Goal: Task Accomplishment & Management: Complete application form

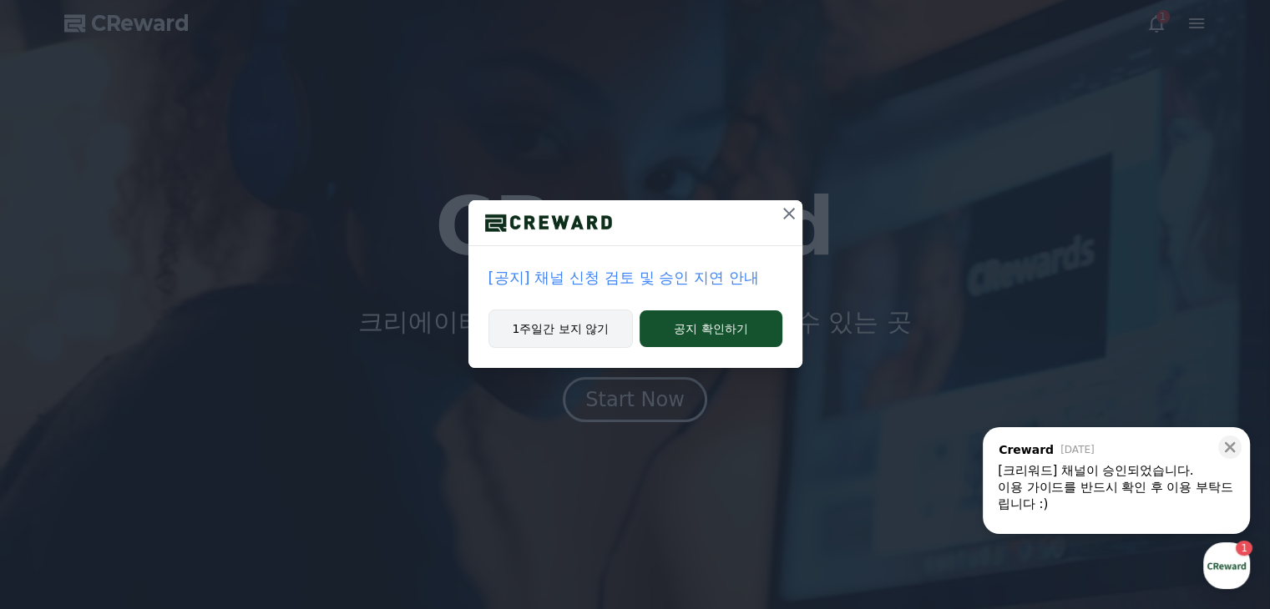
click at [604, 331] on button "1주일간 보지 않기" at bounding box center [560, 329] width 145 height 38
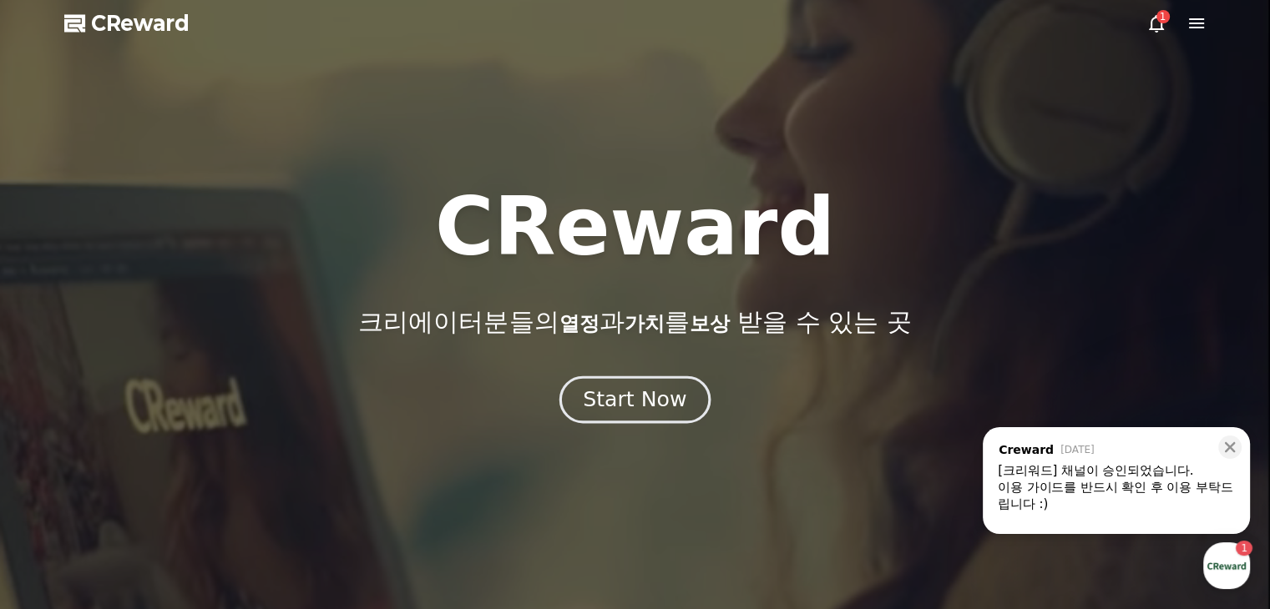
click at [638, 410] on div "Start Now" at bounding box center [635, 400] width 104 height 28
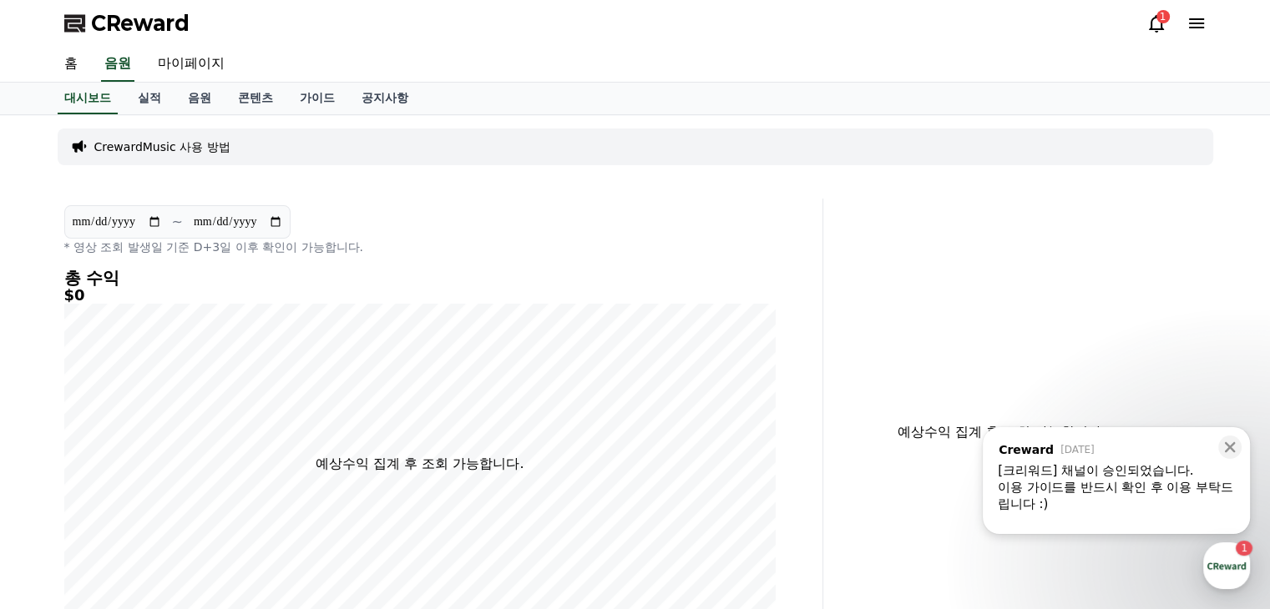
click at [1156, 31] on icon at bounding box center [1156, 24] width 15 height 18
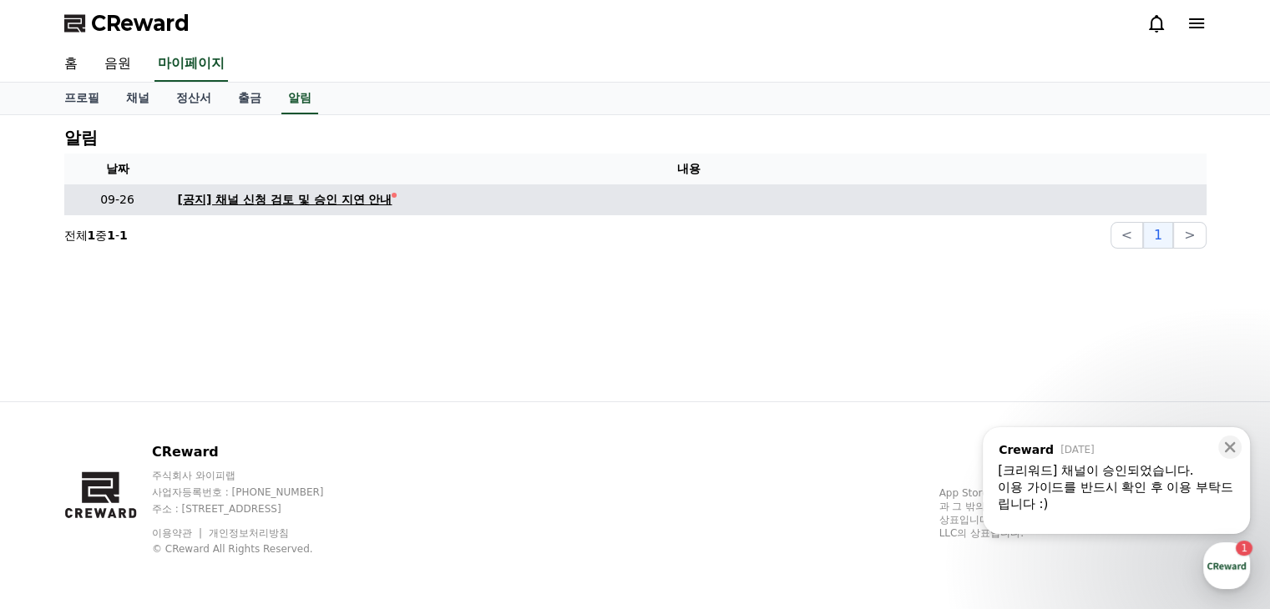
click at [354, 200] on div "[공지] 채널 신청 검토 및 승인 지연 안내" at bounding box center [285, 200] width 215 height 18
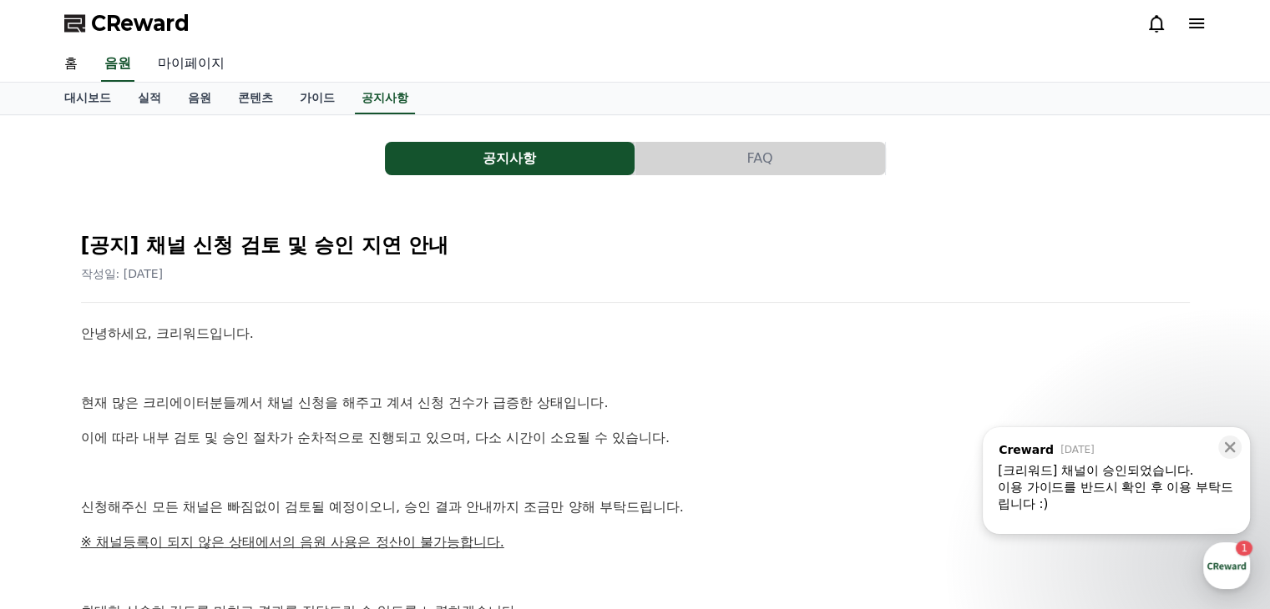
click at [179, 60] on link "마이페이지" at bounding box center [190, 64] width 93 height 35
select select "**********"
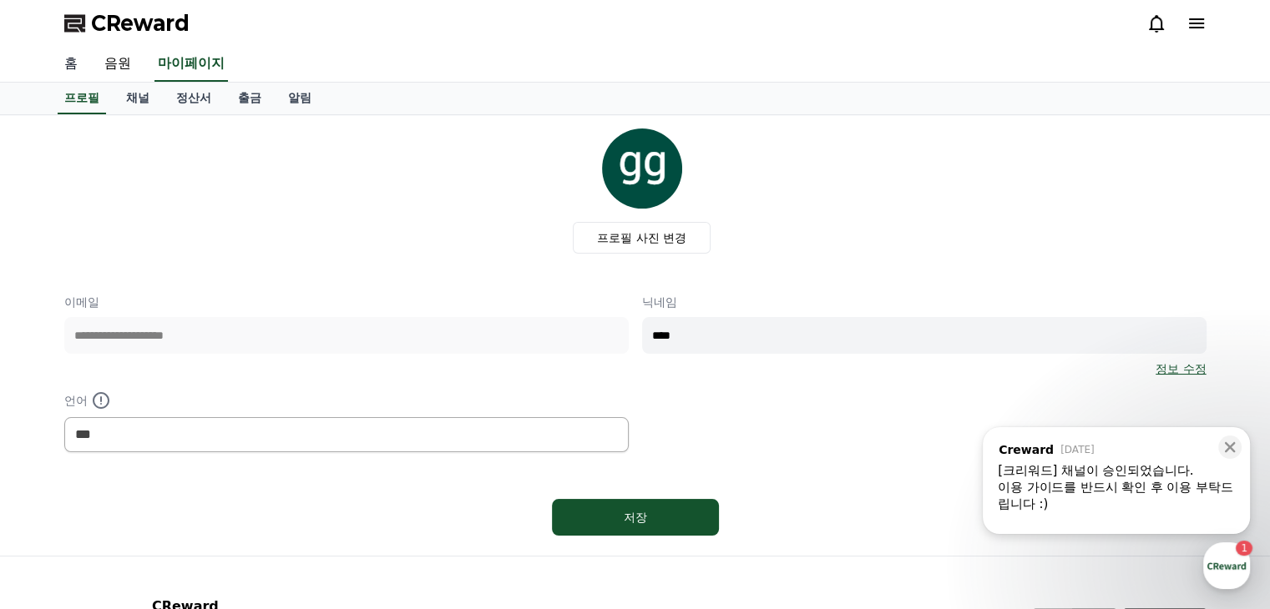
click at [78, 64] on link "홈" at bounding box center [71, 64] width 40 height 35
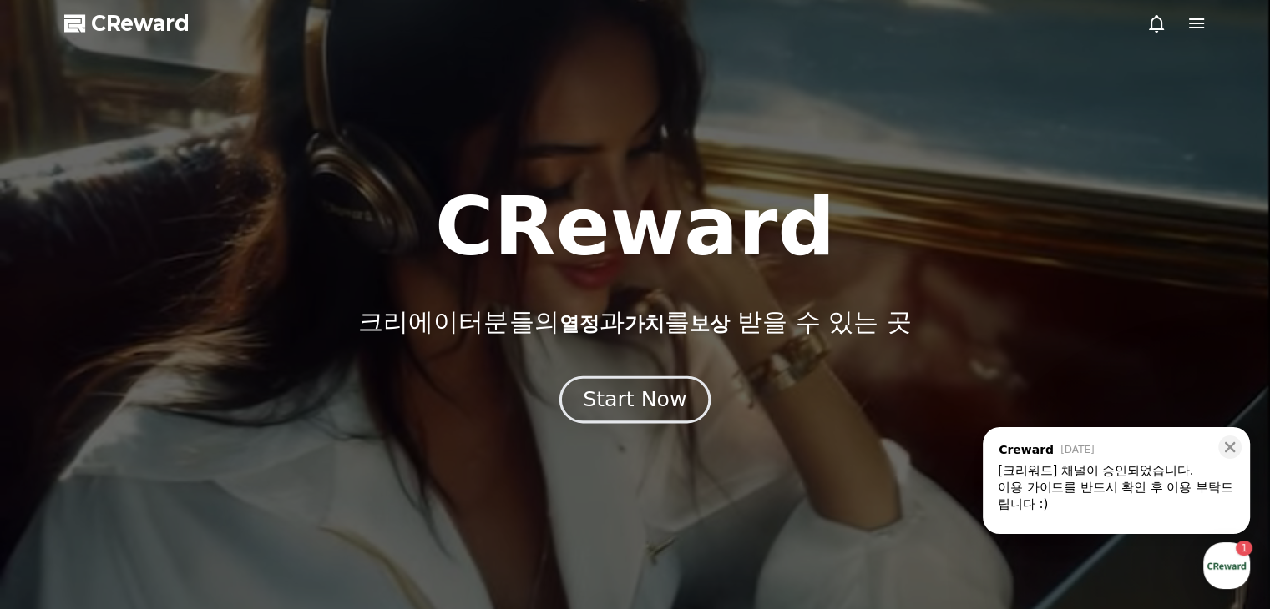
click at [625, 393] on div "Start Now" at bounding box center [635, 400] width 104 height 28
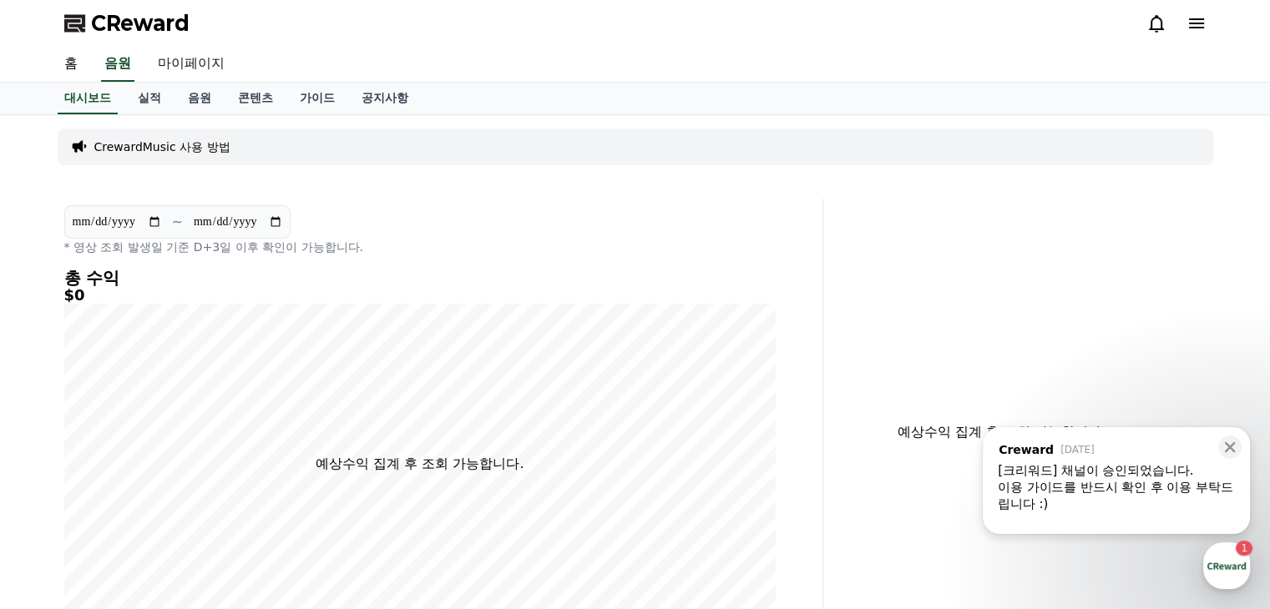
click at [184, 58] on link "마이페이지" at bounding box center [190, 64] width 93 height 35
select select "**********"
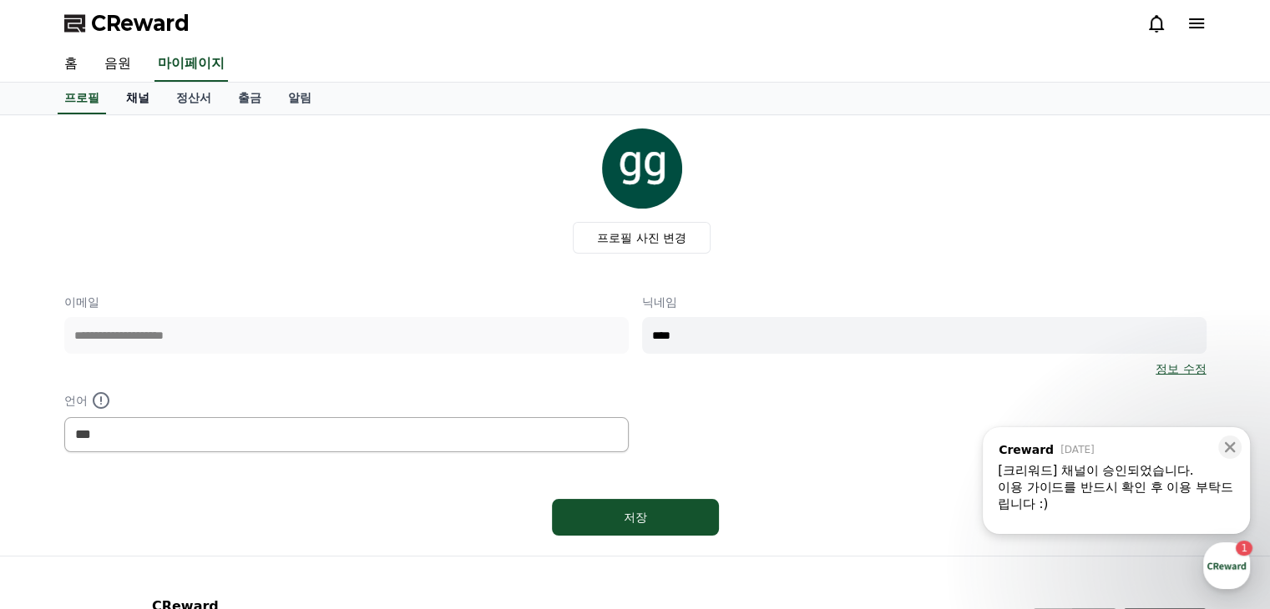
click at [140, 101] on link "채널" at bounding box center [138, 99] width 50 height 32
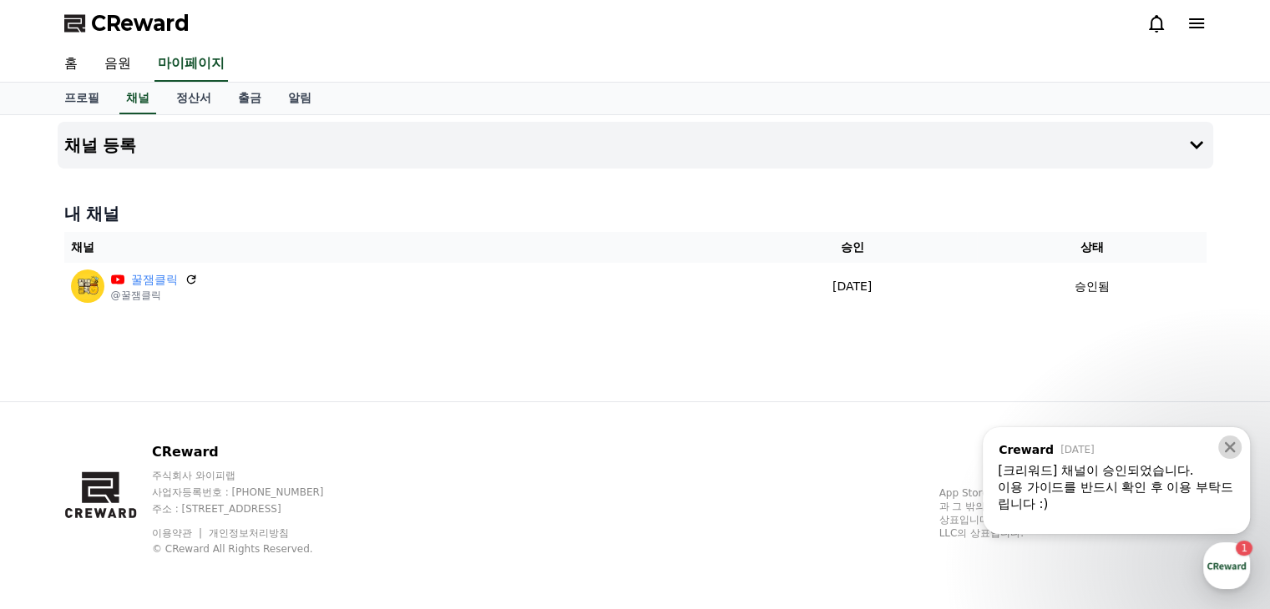
click at [1236, 445] on icon at bounding box center [1229, 447] width 17 height 17
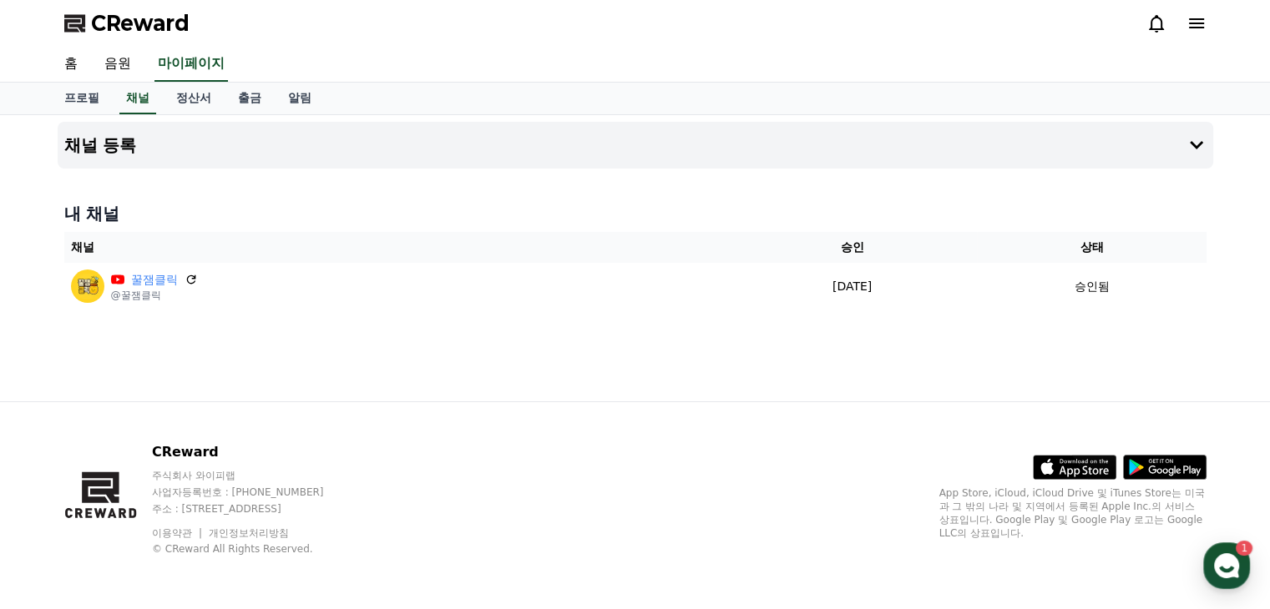
click at [1187, 31] on icon at bounding box center [1196, 23] width 20 height 20
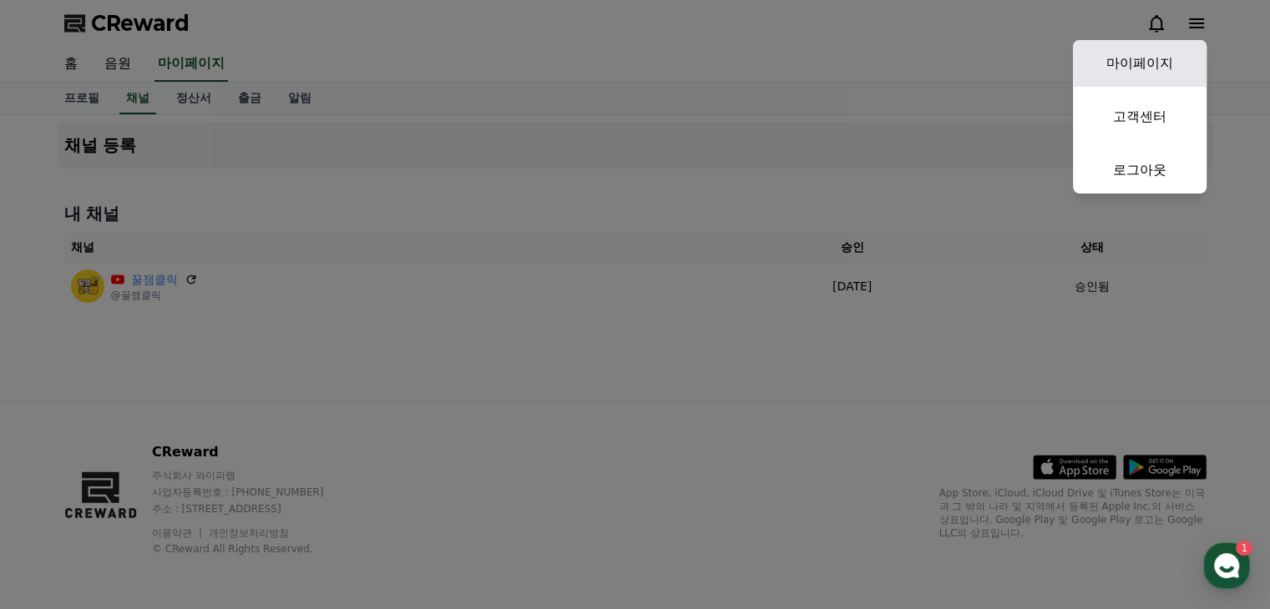
click at [1175, 65] on link "마이페이지" at bounding box center [1140, 63] width 134 height 47
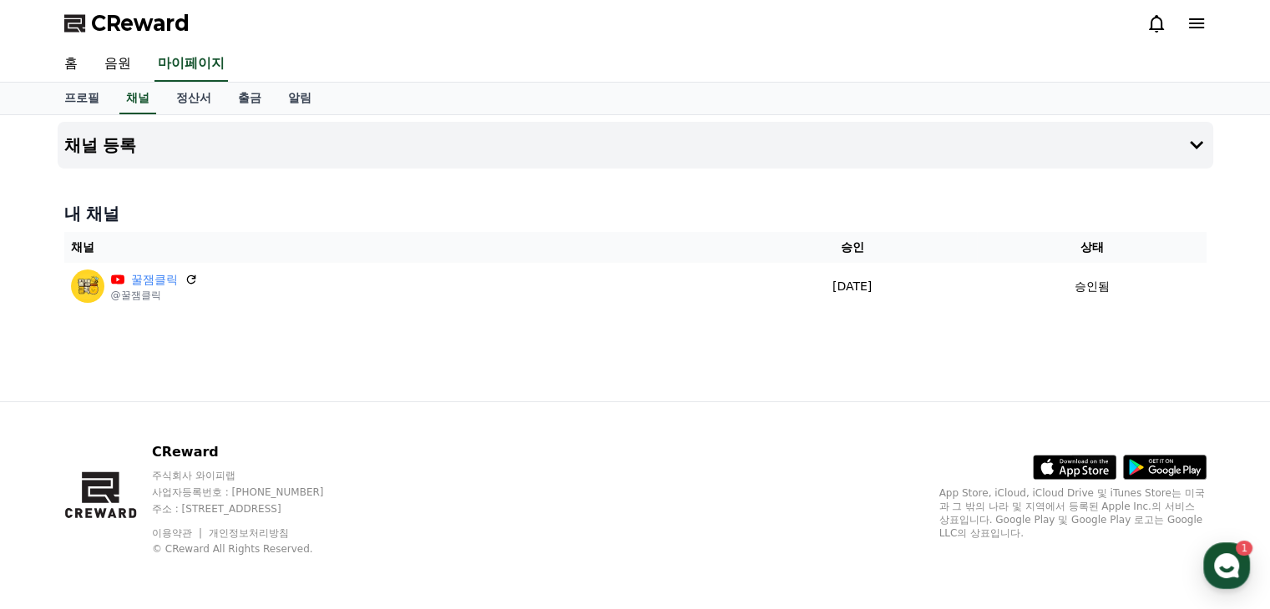
select select "**********"
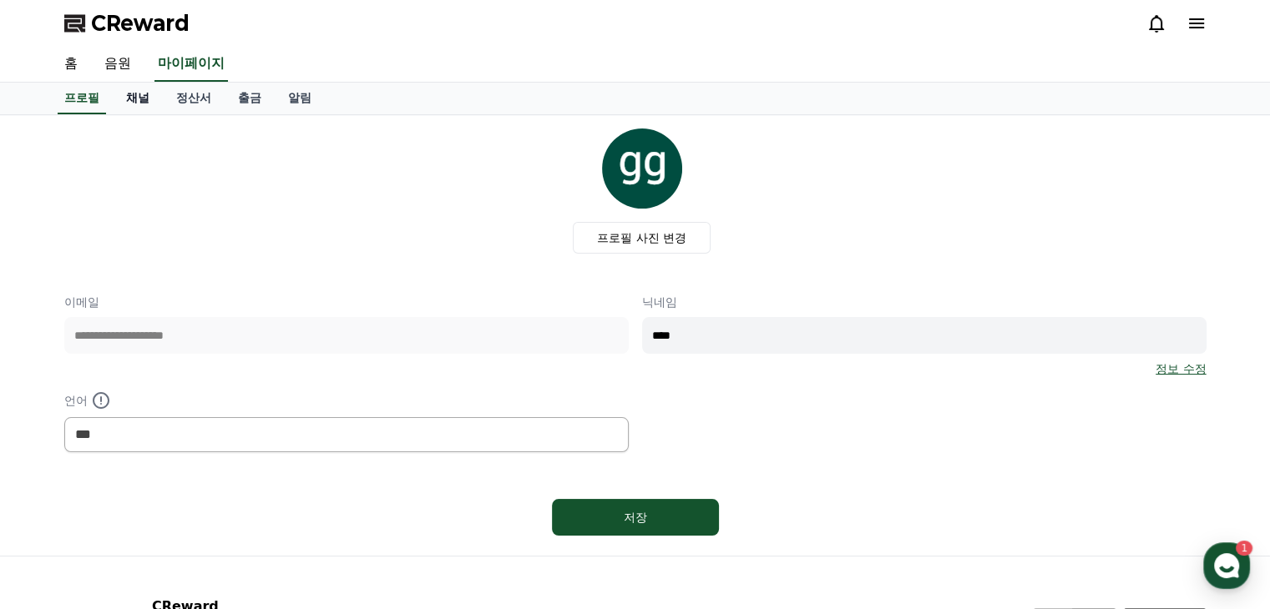
click at [147, 91] on link "채널" at bounding box center [138, 99] width 50 height 32
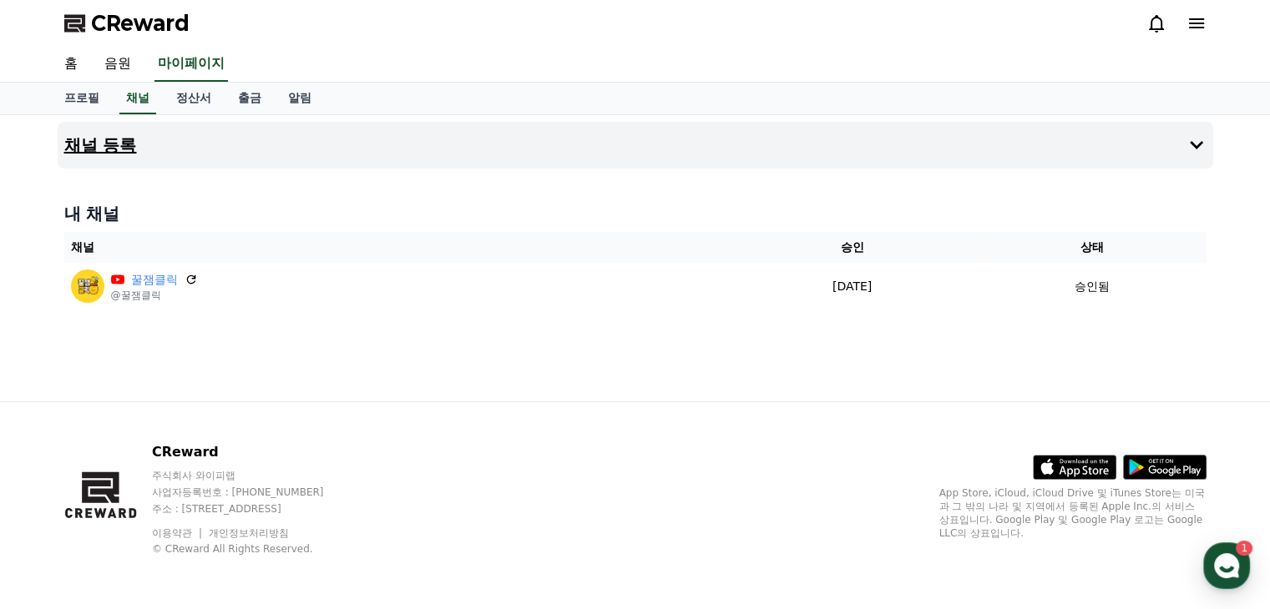
click at [153, 154] on button "채널 등록" at bounding box center [635, 145] width 1155 height 47
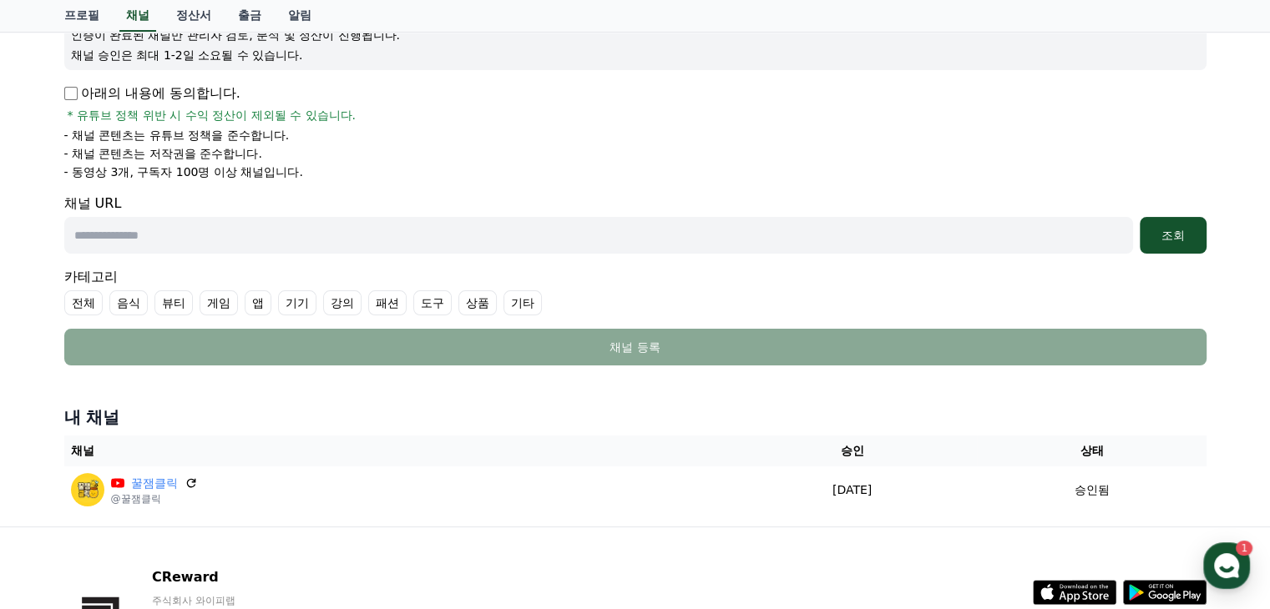
scroll to position [167, 0]
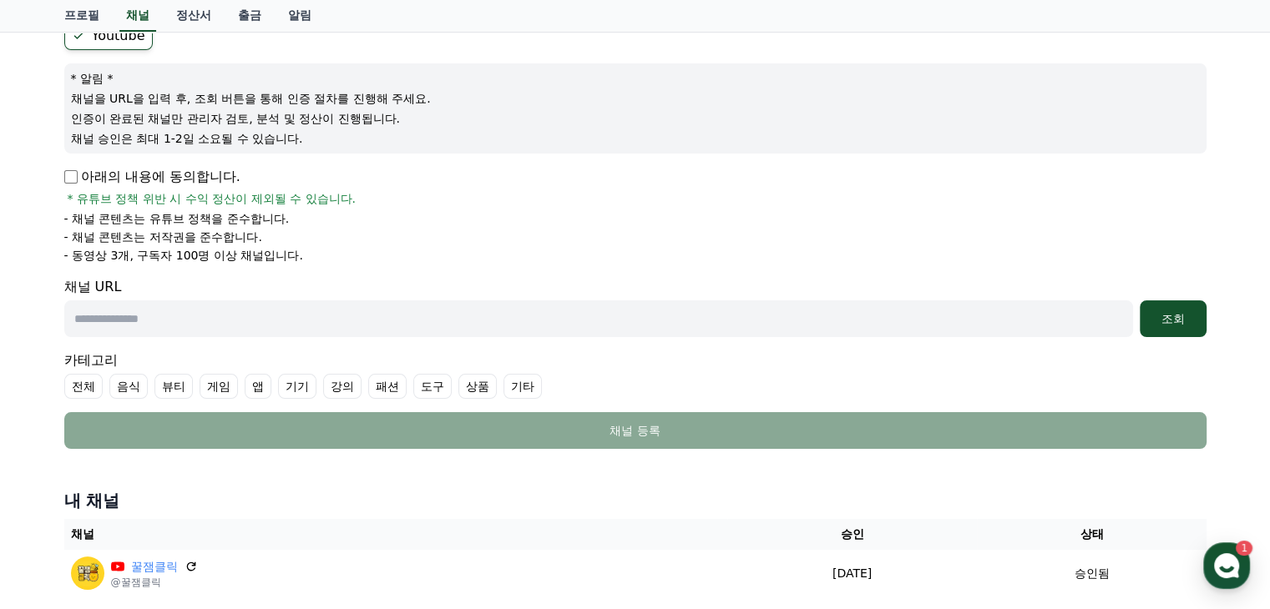
click at [84, 178] on p "아래의 내용에 동의합니다." at bounding box center [152, 177] width 176 height 20
click at [764, 311] on input "text" at bounding box center [598, 319] width 1069 height 37
drag, startPoint x: 380, startPoint y: 313, endPoint x: 433, endPoint y: 313, distance: 53.4
click at [380, 313] on input "text" at bounding box center [598, 319] width 1069 height 37
paste input "**********"
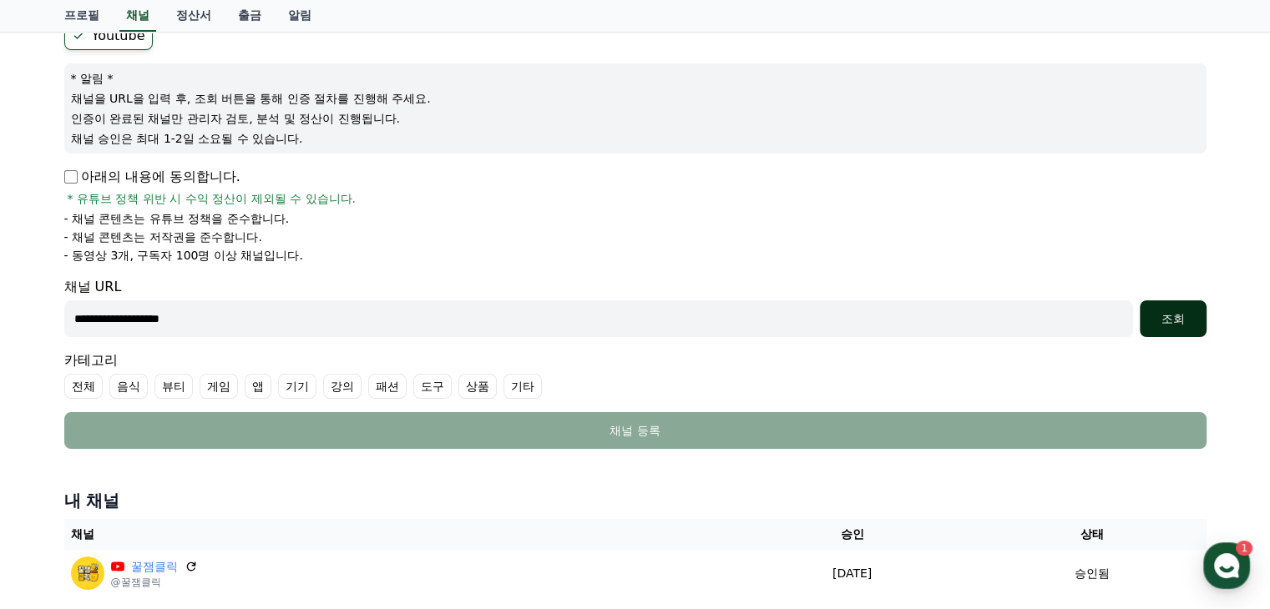
click at [1158, 305] on button "조회" at bounding box center [1172, 319] width 67 height 37
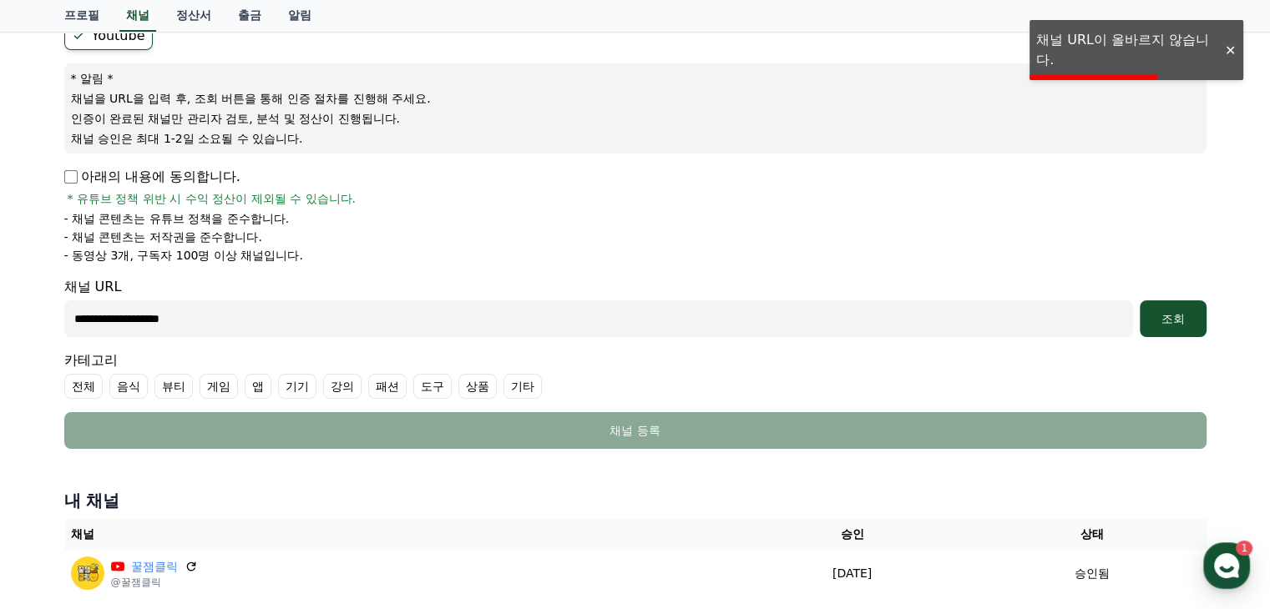
scroll to position [334, 0]
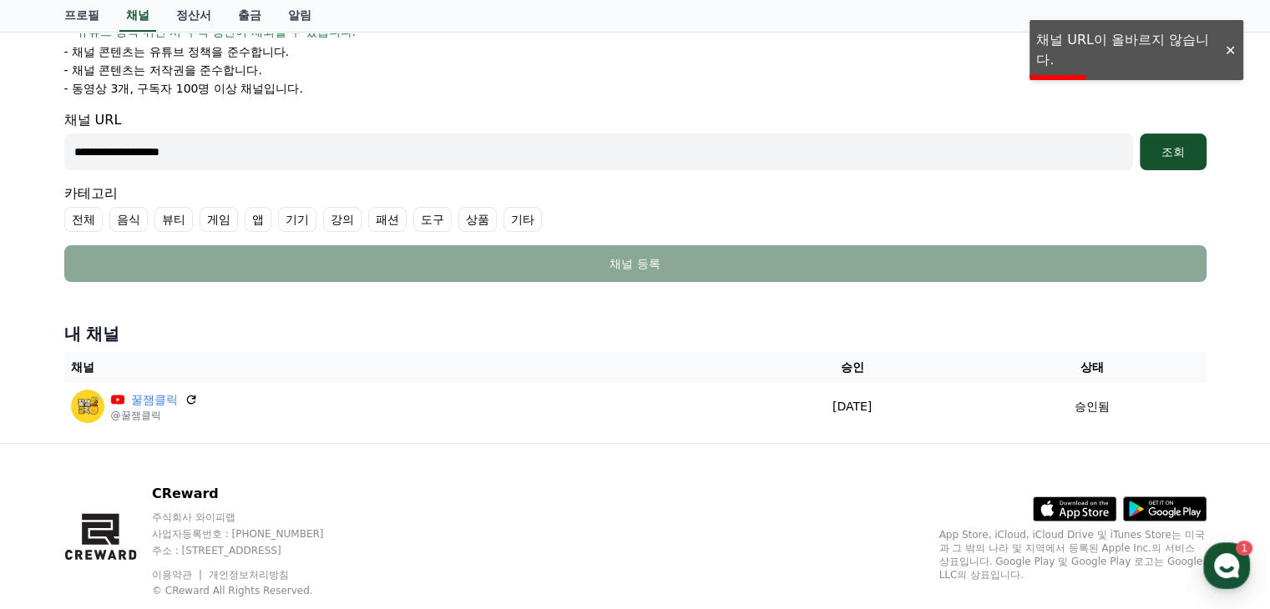
drag, startPoint x: 553, startPoint y: 141, endPoint x: 0, endPoint y: 164, distance: 554.0
click at [0, 164] on div "**********" at bounding box center [635, 112] width 1270 height 662
paste input "**********"
click at [1196, 150] on div "조회" at bounding box center [1172, 152] width 53 height 17
click at [1222, 48] on div at bounding box center [1229, 51] width 27 height 16
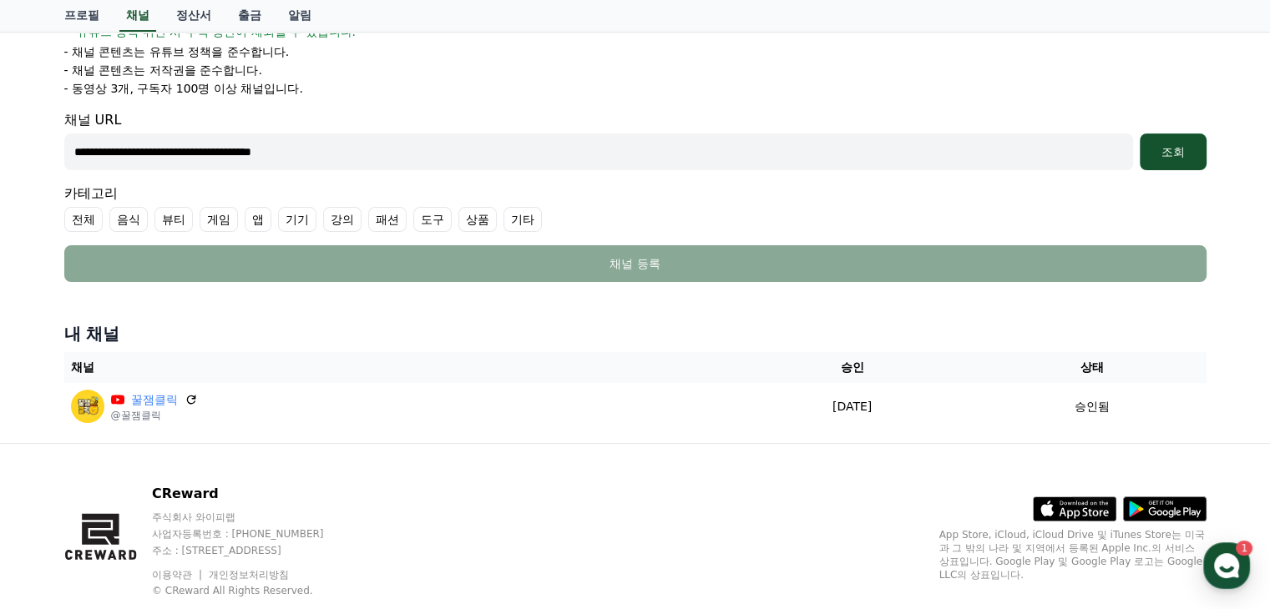
drag, startPoint x: 397, startPoint y: 153, endPoint x: 0, endPoint y: 179, distance: 397.4
click at [0, 179] on div "**********" at bounding box center [635, 112] width 1270 height 662
paste input "text"
click at [1152, 154] on div "조회" at bounding box center [1172, 152] width 53 height 17
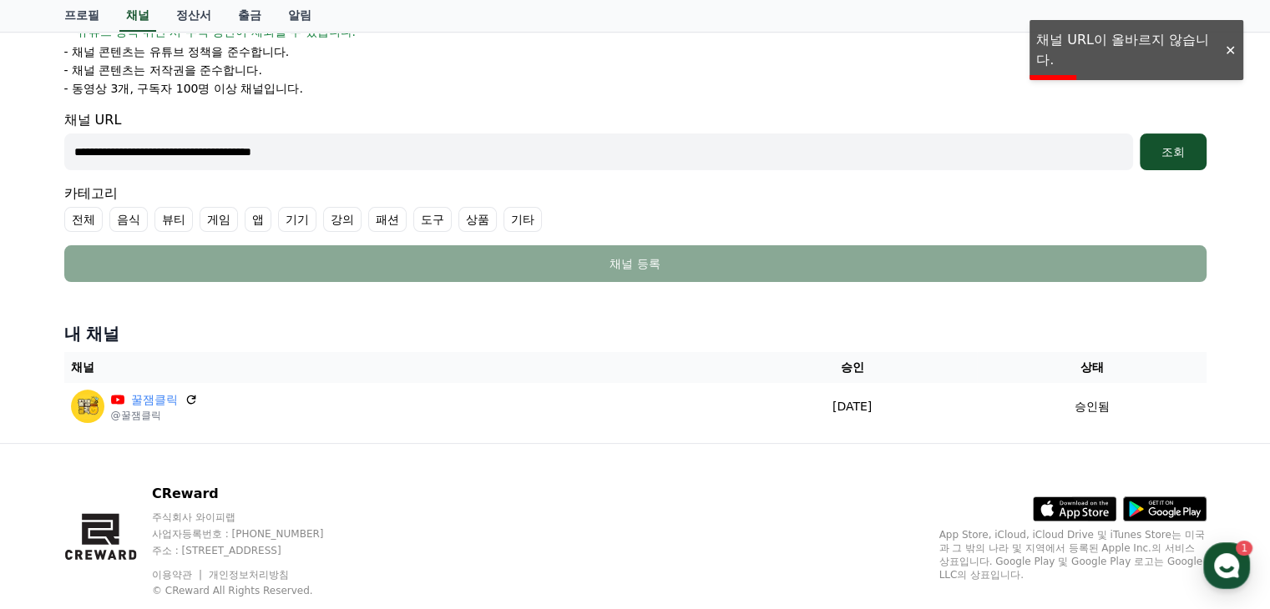
drag, startPoint x: 394, startPoint y: 152, endPoint x: 0, endPoint y: 164, distance: 394.2
click at [0, 164] on div "**********" at bounding box center [635, 112] width 1270 height 662
paste input "text"
click at [1181, 154] on div "조회" at bounding box center [1172, 152] width 53 height 17
click at [176, 154] on input "**********" at bounding box center [598, 152] width 1069 height 37
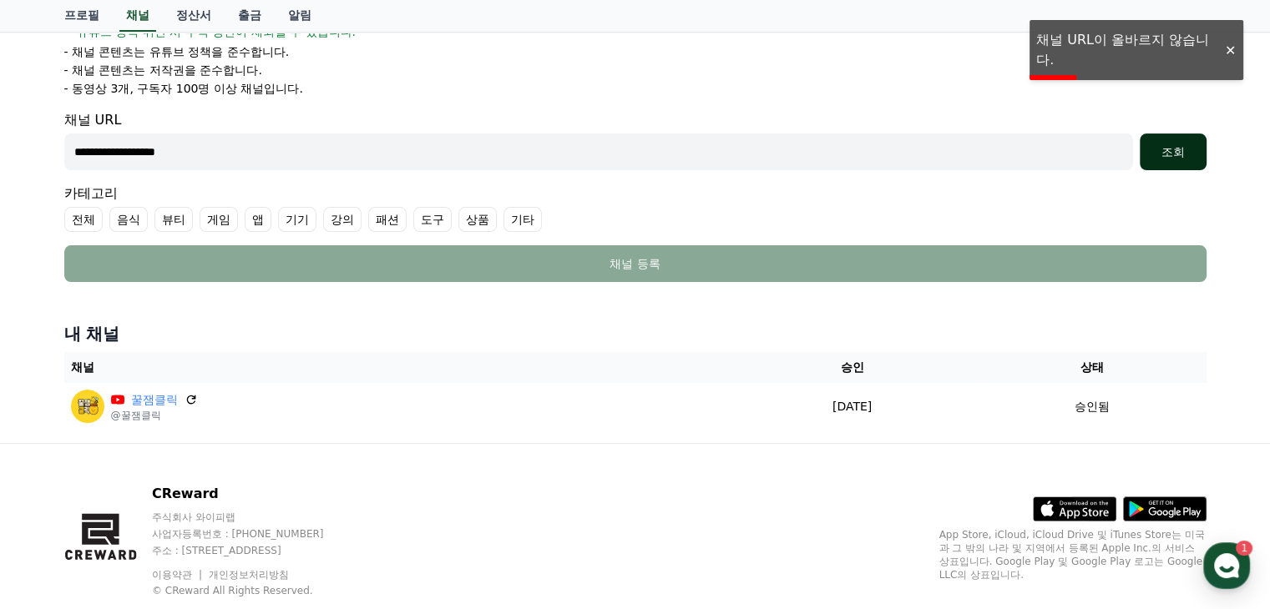
click at [1165, 151] on div "조회" at bounding box center [1172, 152] width 53 height 17
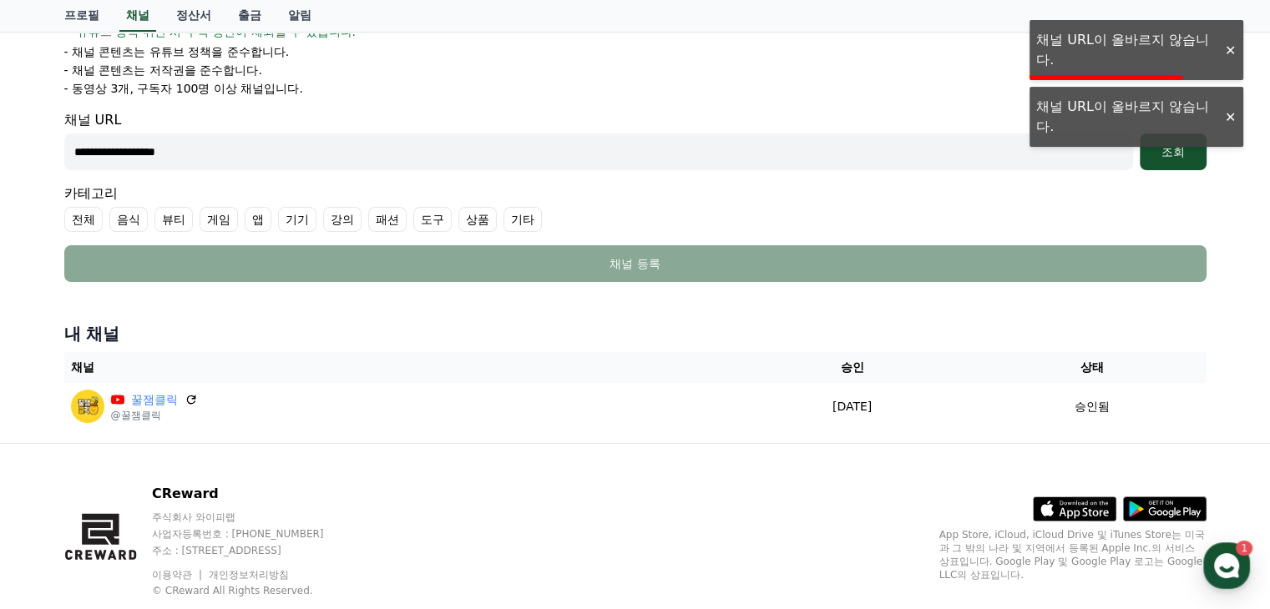
click at [176, 149] on input "**********" at bounding box center [598, 152] width 1069 height 37
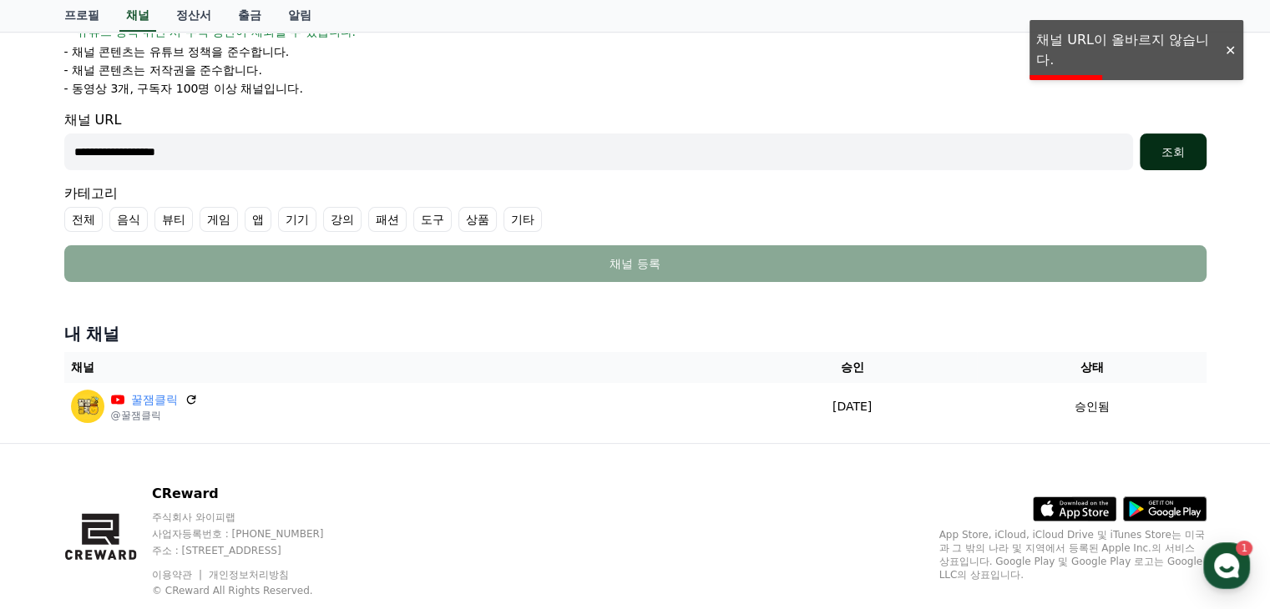
click at [1175, 156] on div "조회" at bounding box center [1172, 152] width 53 height 17
drag, startPoint x: 463, startPoint y: 153, endPoint x: 405, endPoint y: 144, distance: 59.2
click at [446, 148] on input "**********" at bounding box center [598, 152] width 1069 height 37
drag, startPoint x: 405, startPoint y: 144, endPoint x: 331, endPoint y: 160, distance: 75.3
click at [332, 160] on input "**********" at bounding box center [598, 152] width 1069 height 37
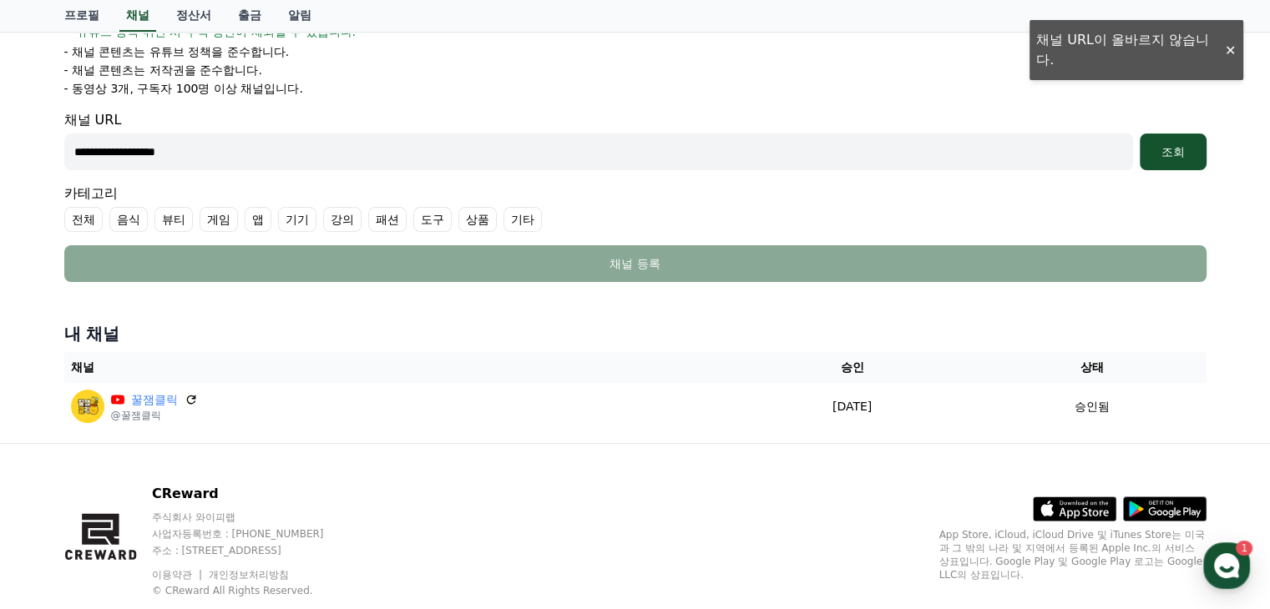
drag, startPoint x: 387, startPoint y: 152, endPoint x: 107, endPoint y: 154, distance: 279.7
click at [0, 154] on div "**********" at bounding box center [635, 112] width 1270 height 662
paste input "**********"
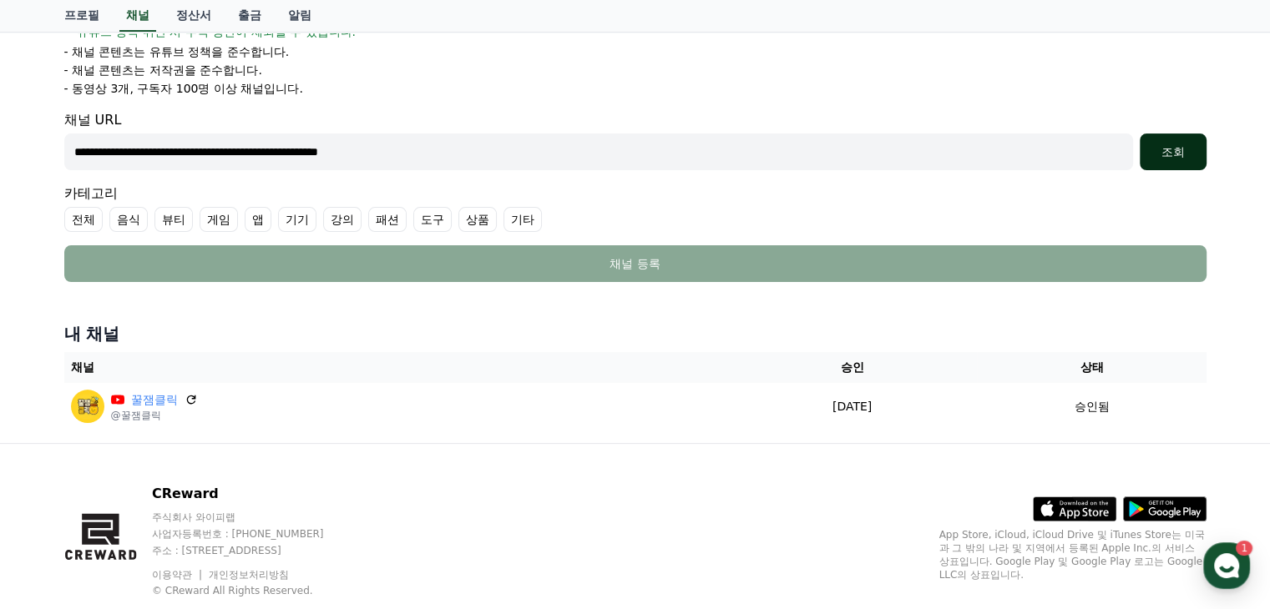
click at [1155, 164] on button "조회" at bounding box center [1172, 152] width 67 height 37
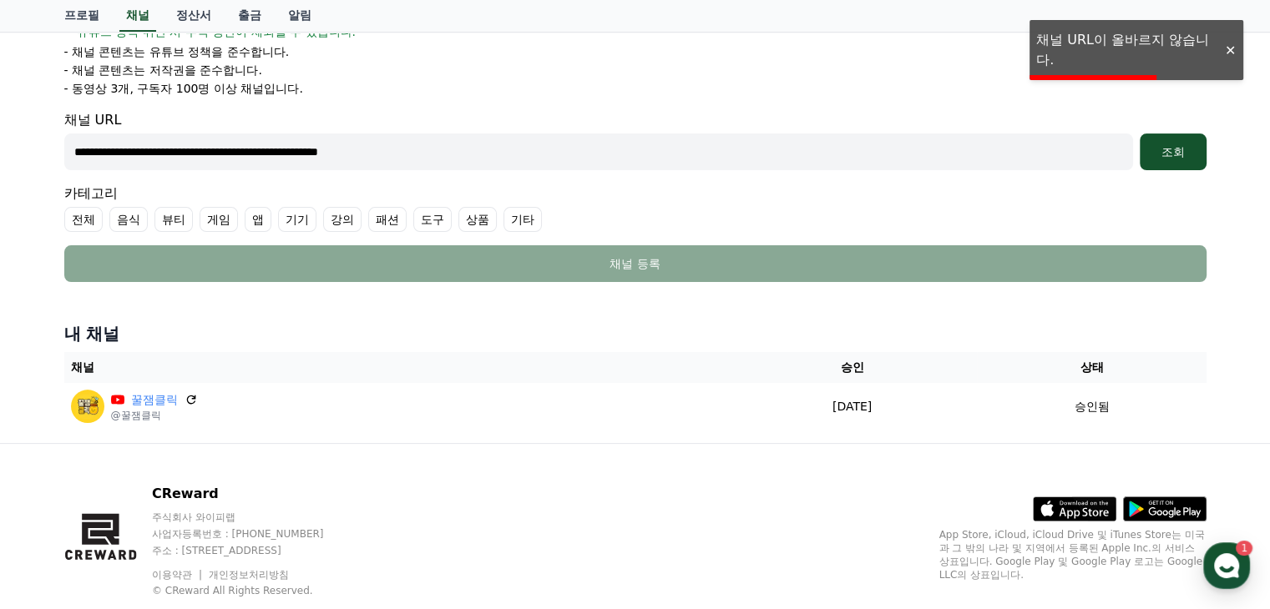
drag, startPoint x: 508, startPoint y: 148, endPoint x: 0, endPoint y: 153, distance: 507.6
click at [0, 153] on div "**********" at bounding box center [635, 112] width 1270 height 662
paste input "text"
type input "**********"
click at [1155, 144] on div "조회" at bounding box center [1172, 152] width 53 height 17
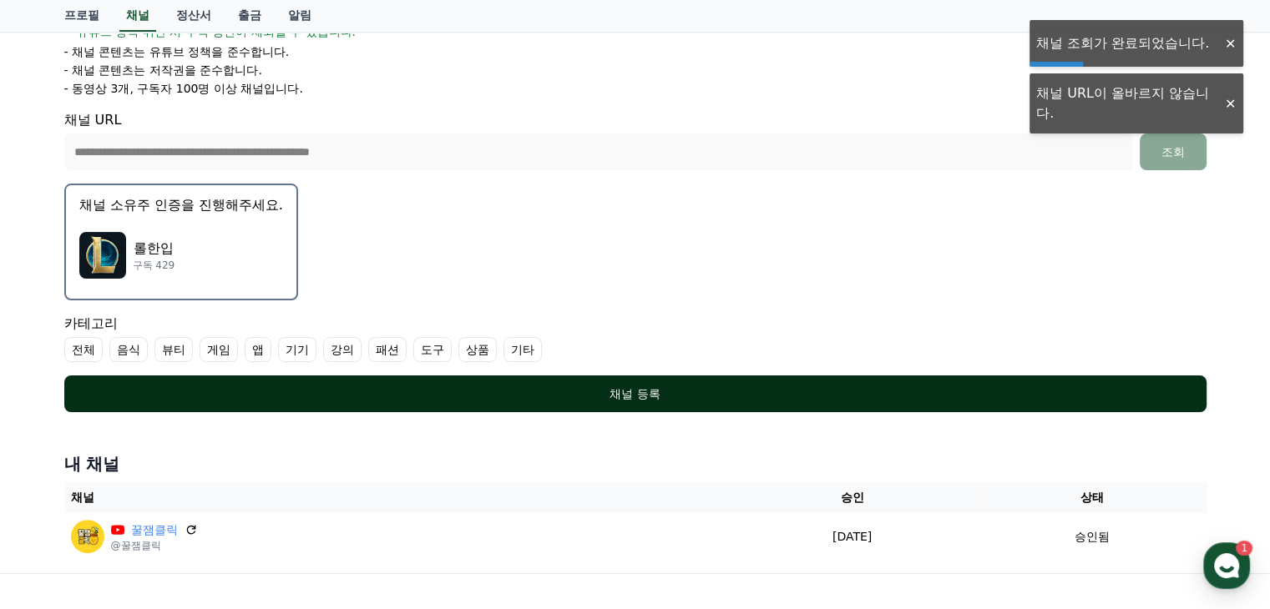
click at [316, 382] on button "채널 등록" at bounding box center [635, 394] width 1142 height 37
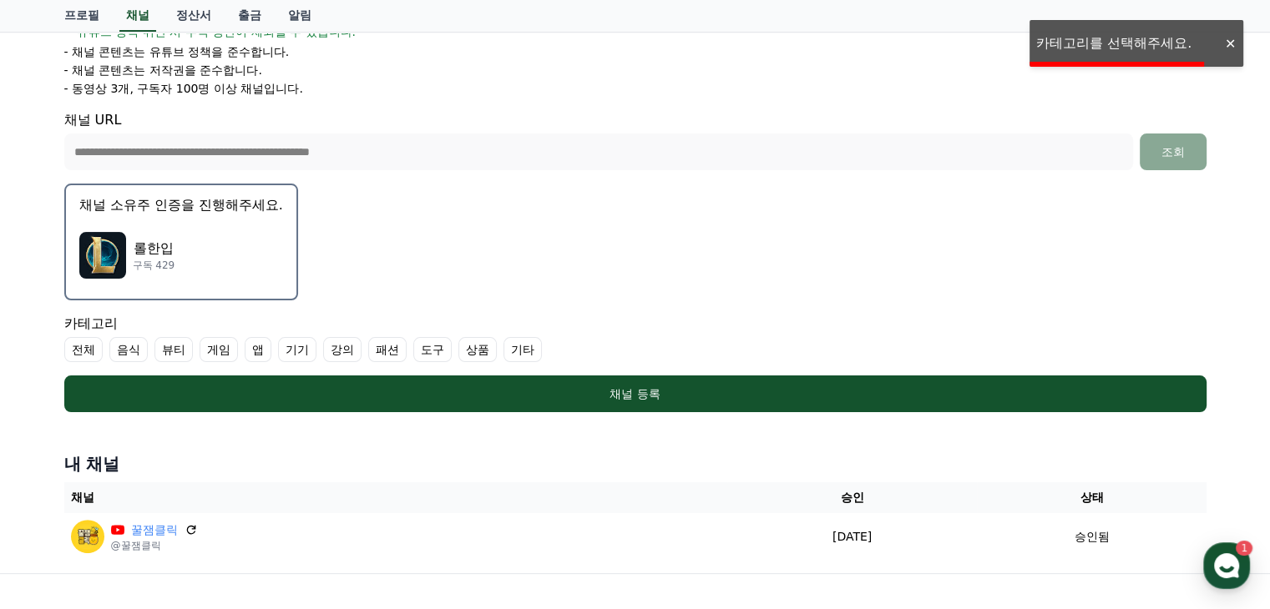
click at [1225, 42] on div at bounding box center [1229, 44] width 27 height 16
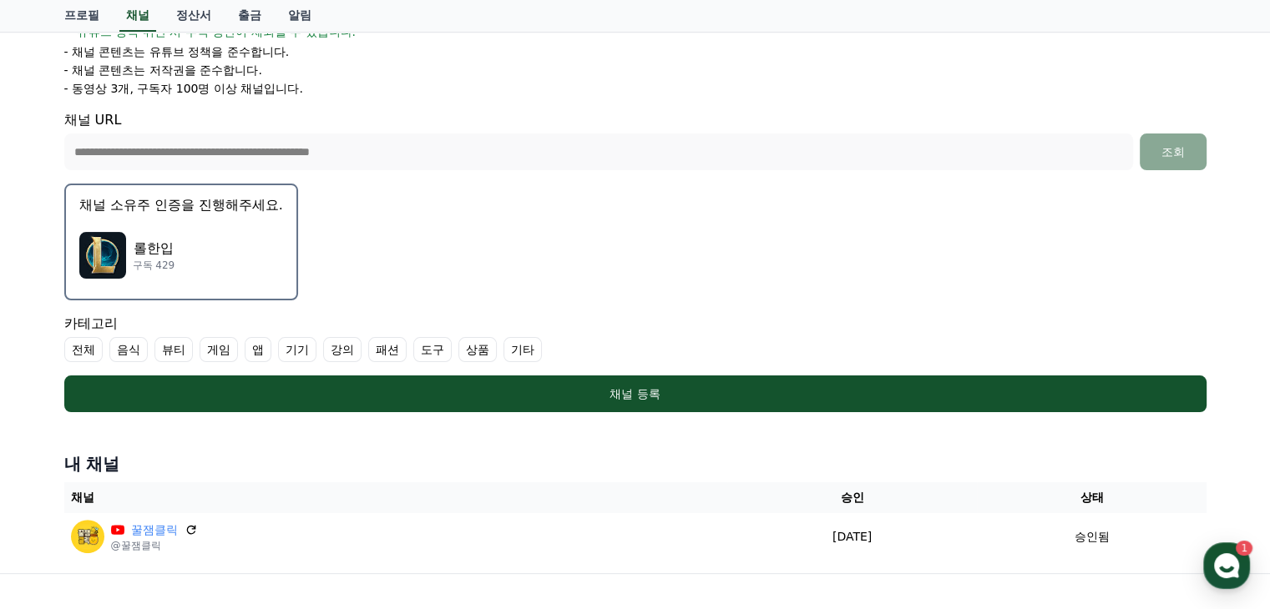
click at [207, 346] on label "게임" at bounding box center [219, 349] width 38 height 25
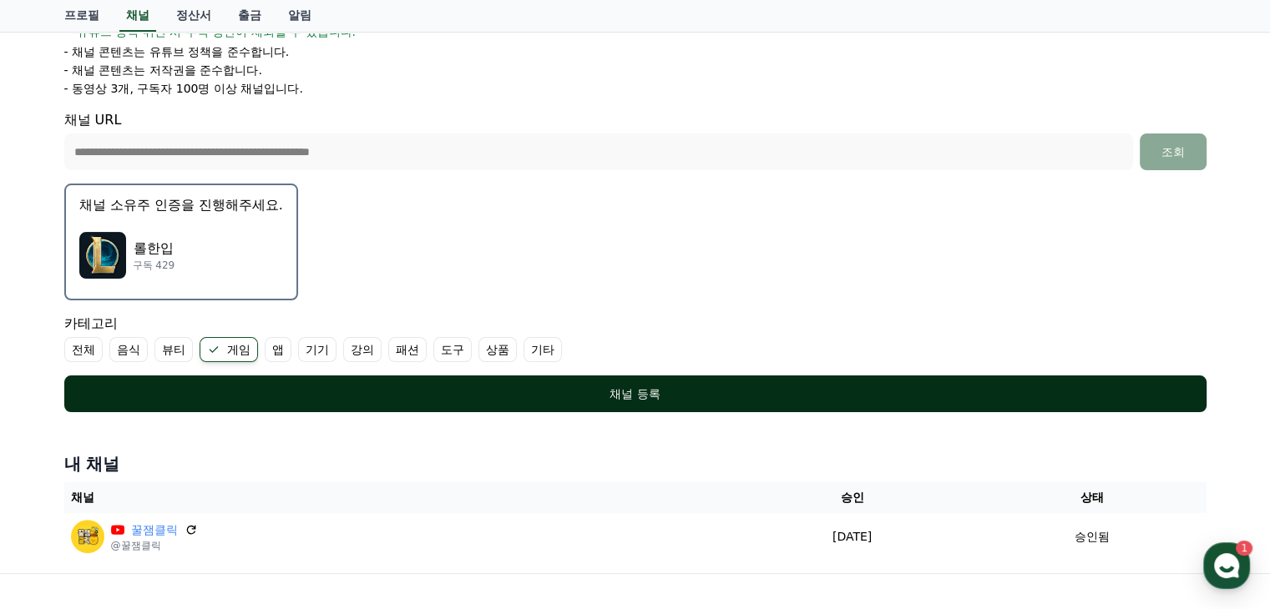
click at [328, 398] on div "채널 등록" at bounding box center [635, 394] width 1075 height 17
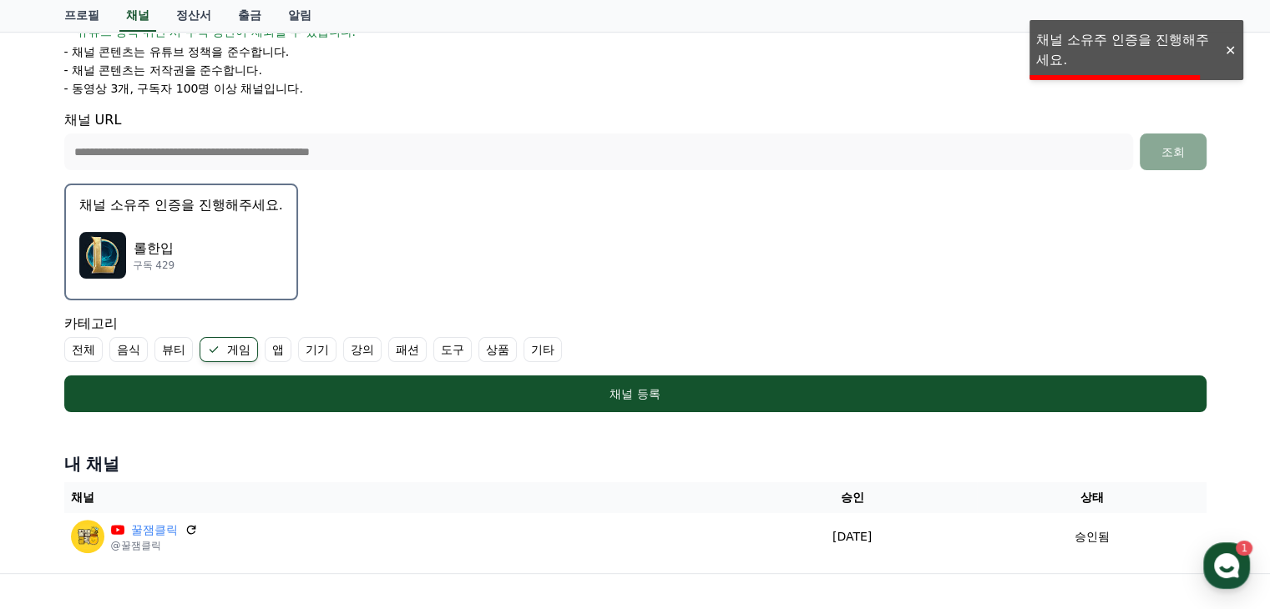
click at [1225, 48] on div at bounding box center [1229, 51] width 27 height 16
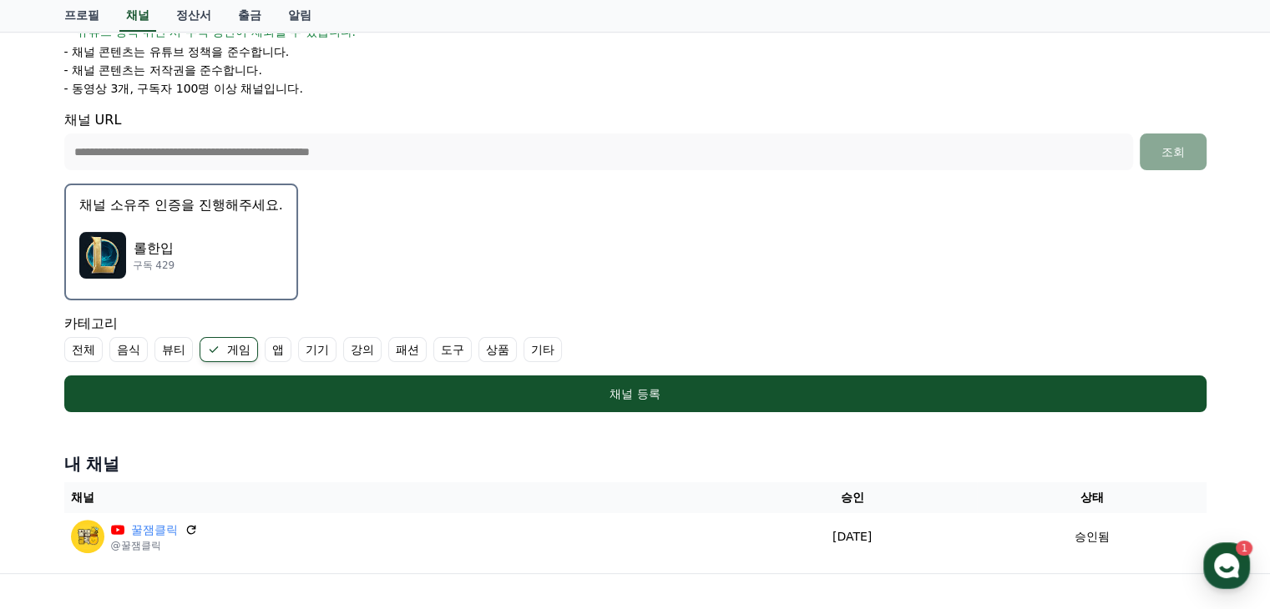
click at [174, 235] on div "롤한입 구독 429" at bounding box center [181, 255] width 204 height 67
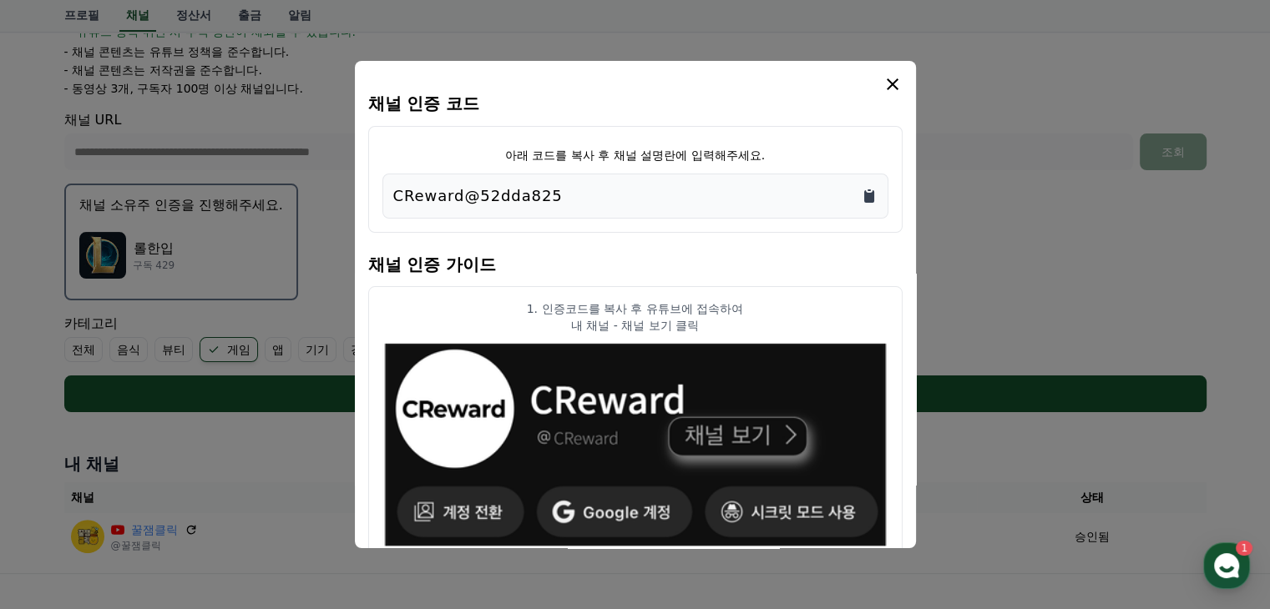
click at [872, 196] on icon "Copy to clipboard" at bounding box center [869, 196] width 10 height 13
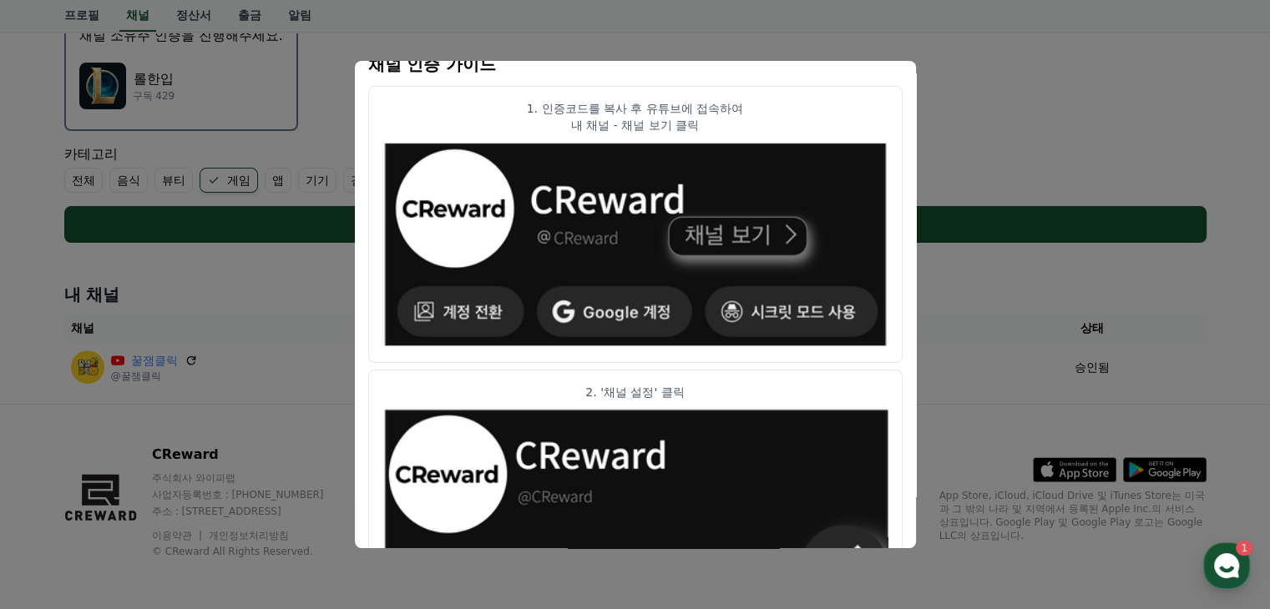
scroll to position [0, 0]
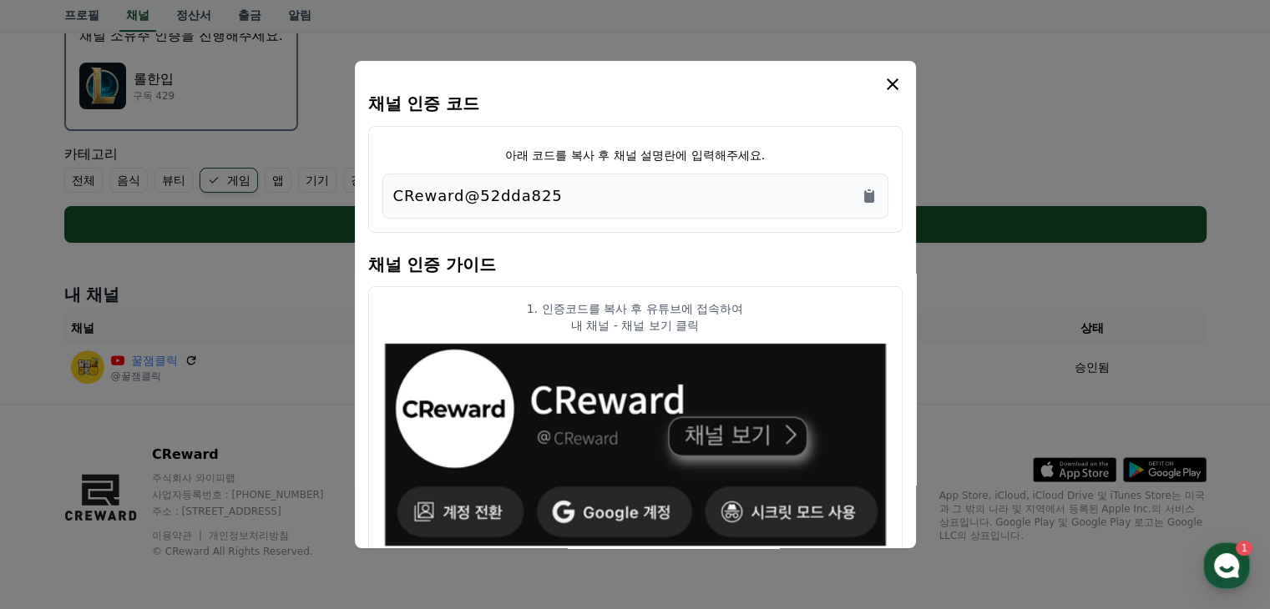
click at [893, 89] on icon "modal" at bounding box center [892, 84] width 20 height 20
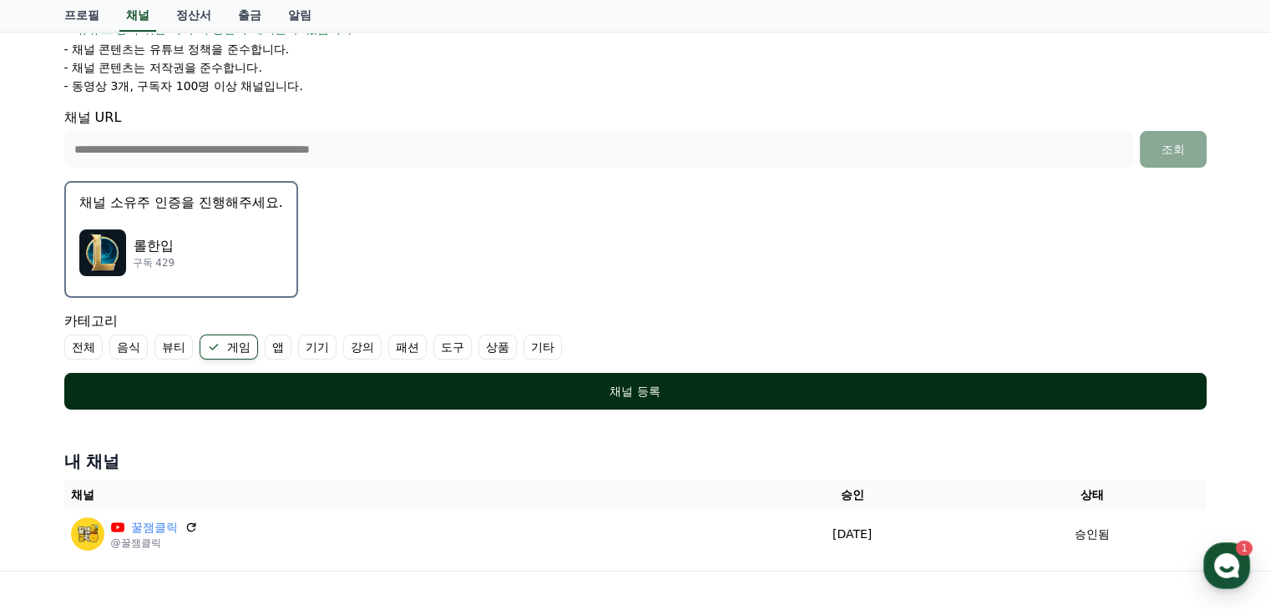
click at [631, 383] on div "채널 등록" at bounding box center [635, 391] width 1075 height 17
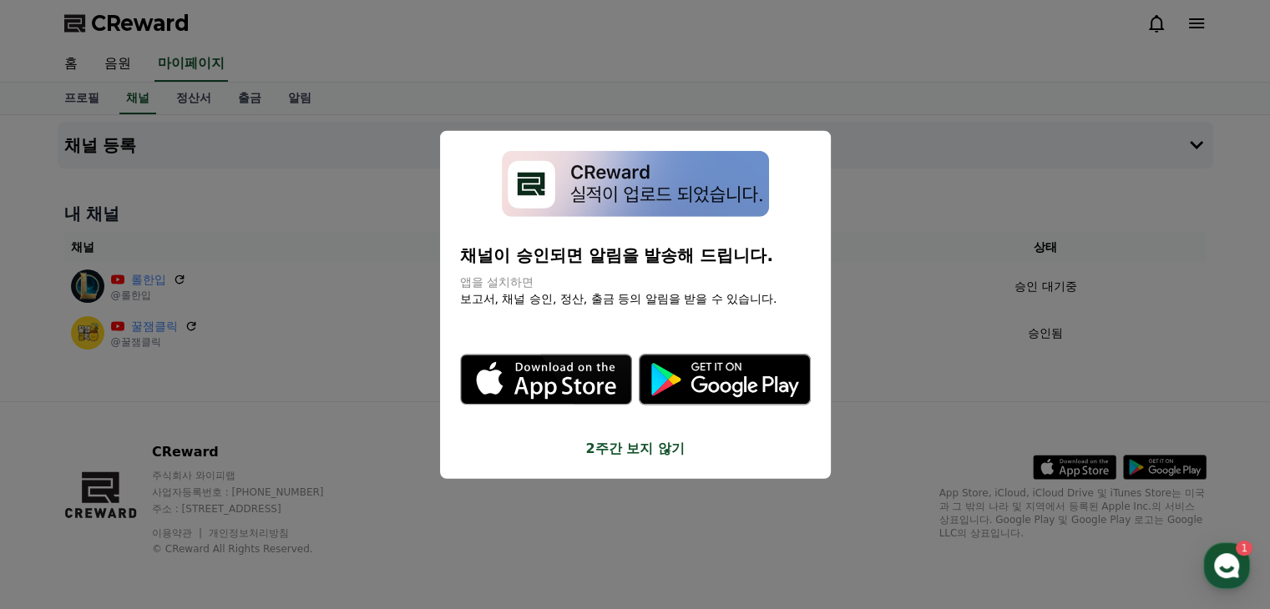
click at [923, 183] on button "close modal" at bounding box center [635, 304] width 1270 height 609
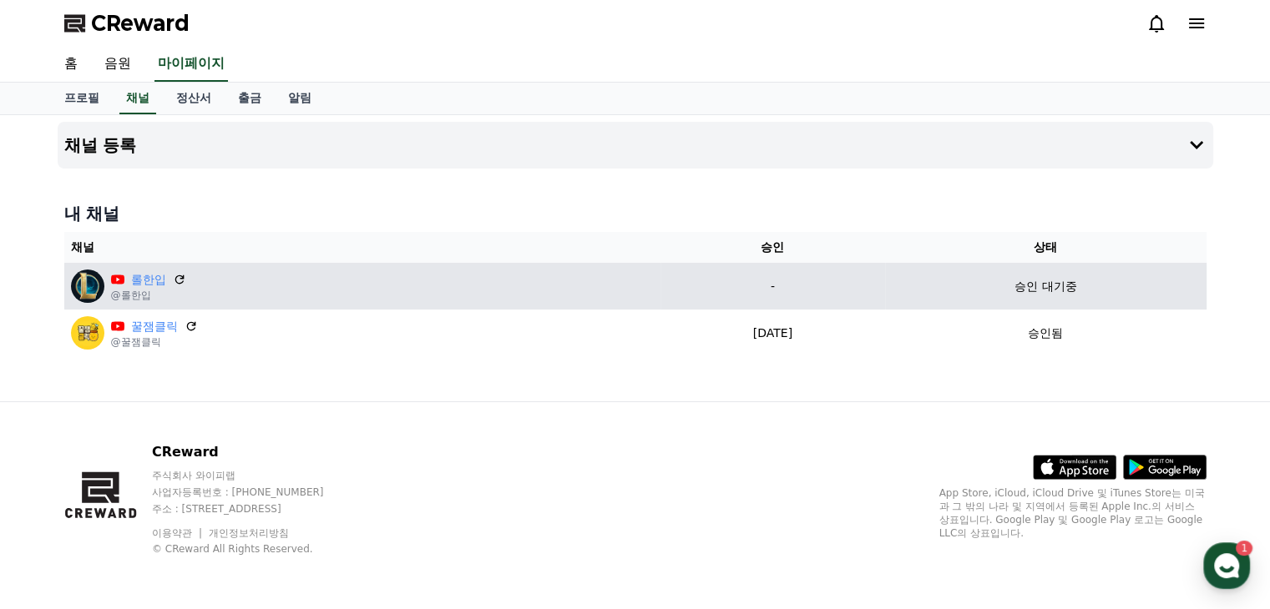
click at [1064, 291] on p "승인 대기중" at bounding box center [1045, 287] width 62 height 18
click at [132, 281] on link "롤한입" at bounding box center [148, 280] width 35 height 18
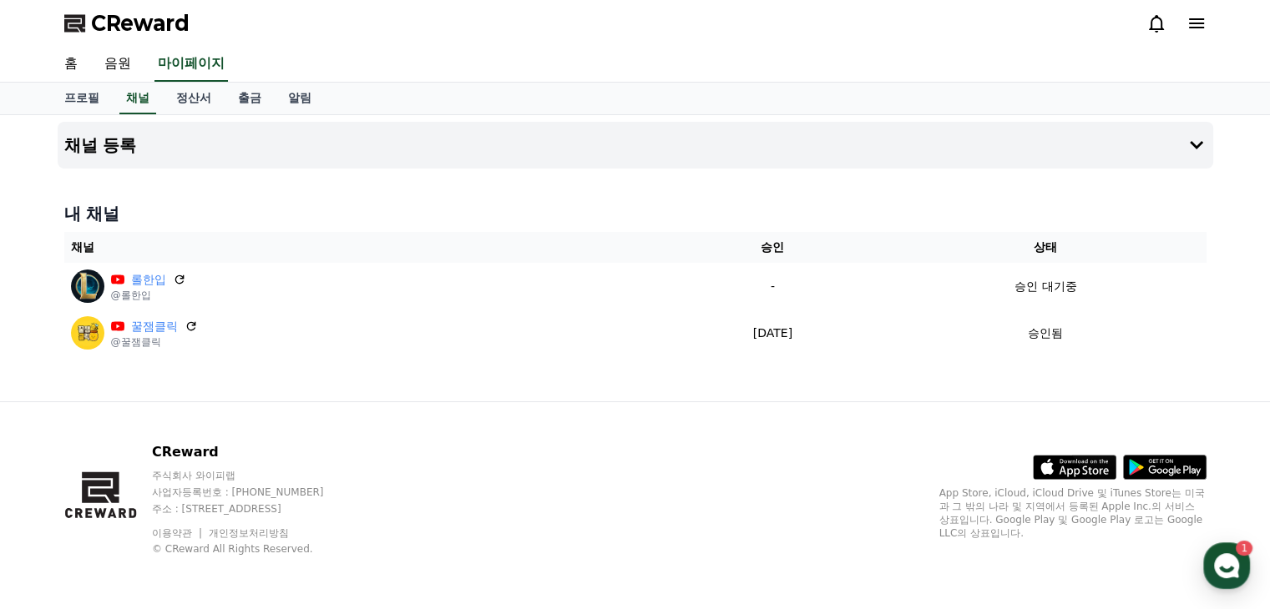
click at [509, 490] on div "CReward 주식회사 와이피랩 사업자등록번호 : 655-81-03655 주소 : 경기도 김포시 양촌읍 양곡로 495, 3층 305-비이16호…" at bounding box center [635, 505] width 1169 height 207
click at [64, 68] on link "홈" at bounding box center [71, 64] width 40 height 35
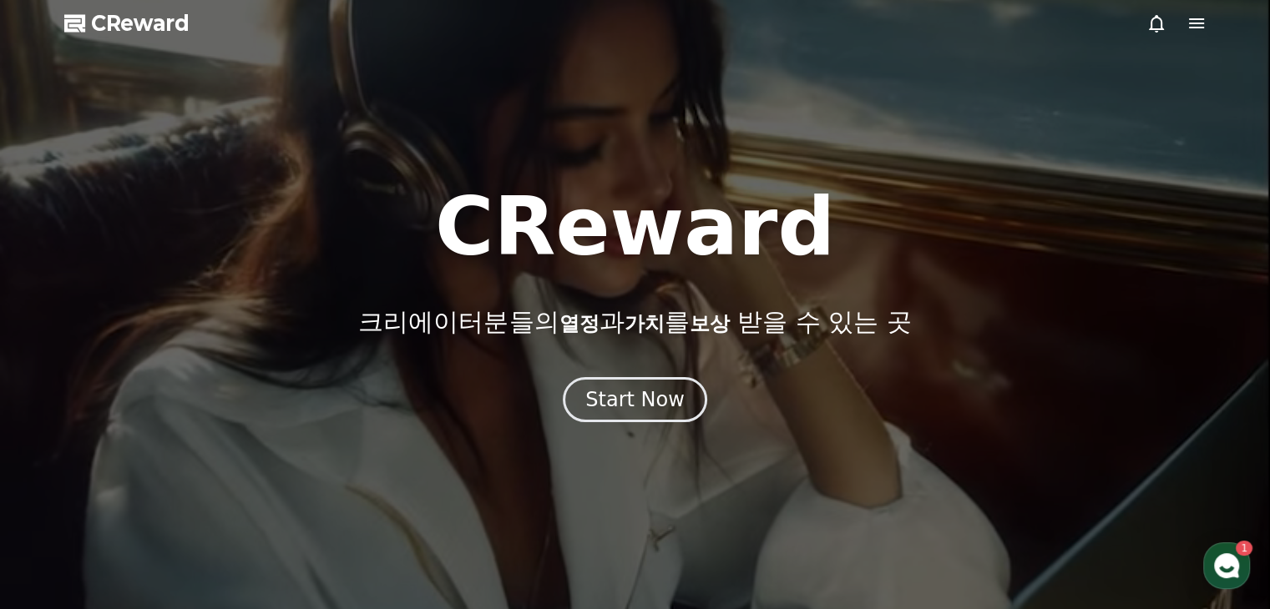
click at [156, 31] on span "CReward" at bounding box center [140, 23] width 99 height 27
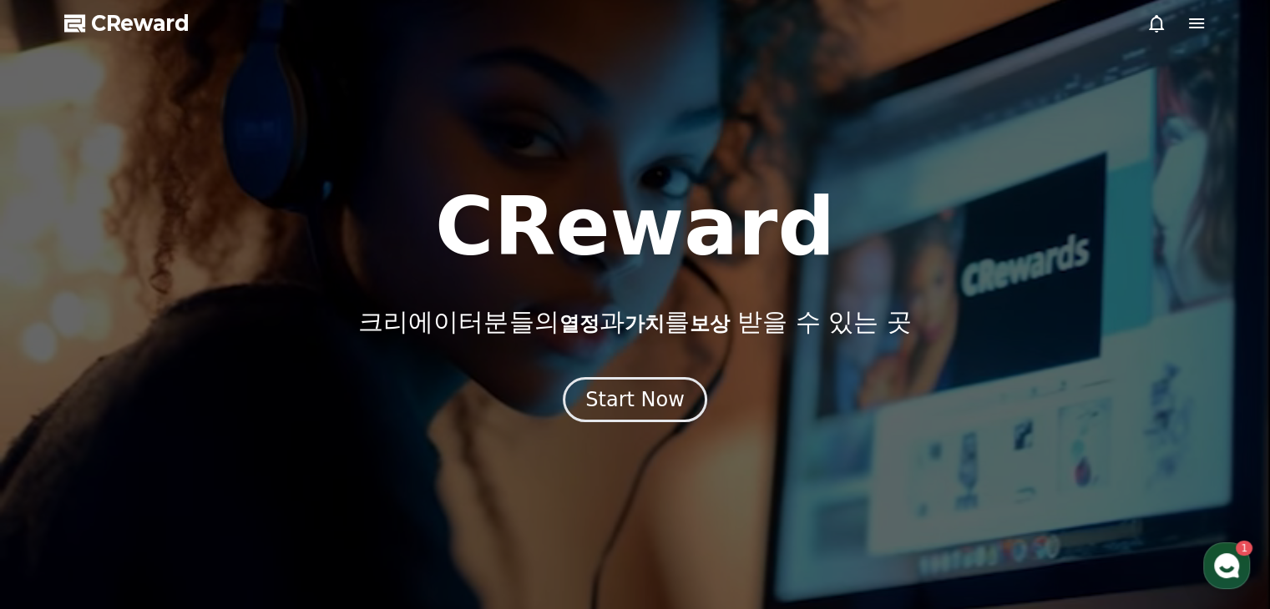
click at [152, 20] on span "CReward" at bounding box center [140, 23] width 99 height 27
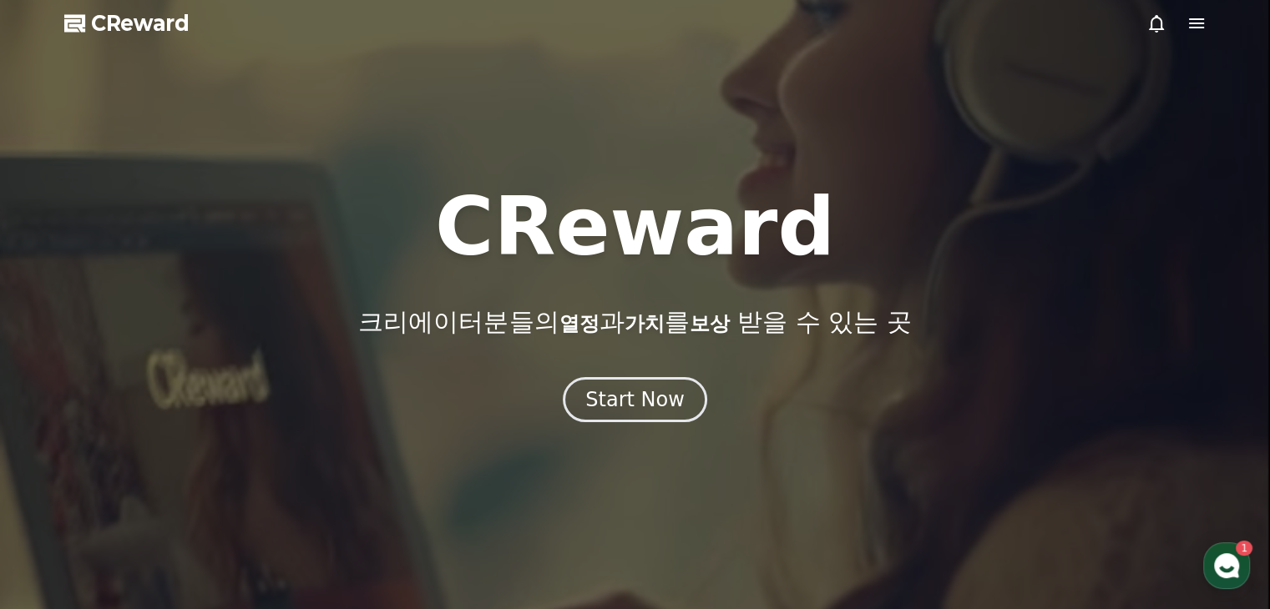
click at [66, 21] on polygon at bounding box center [72, 25] width 17 height 13
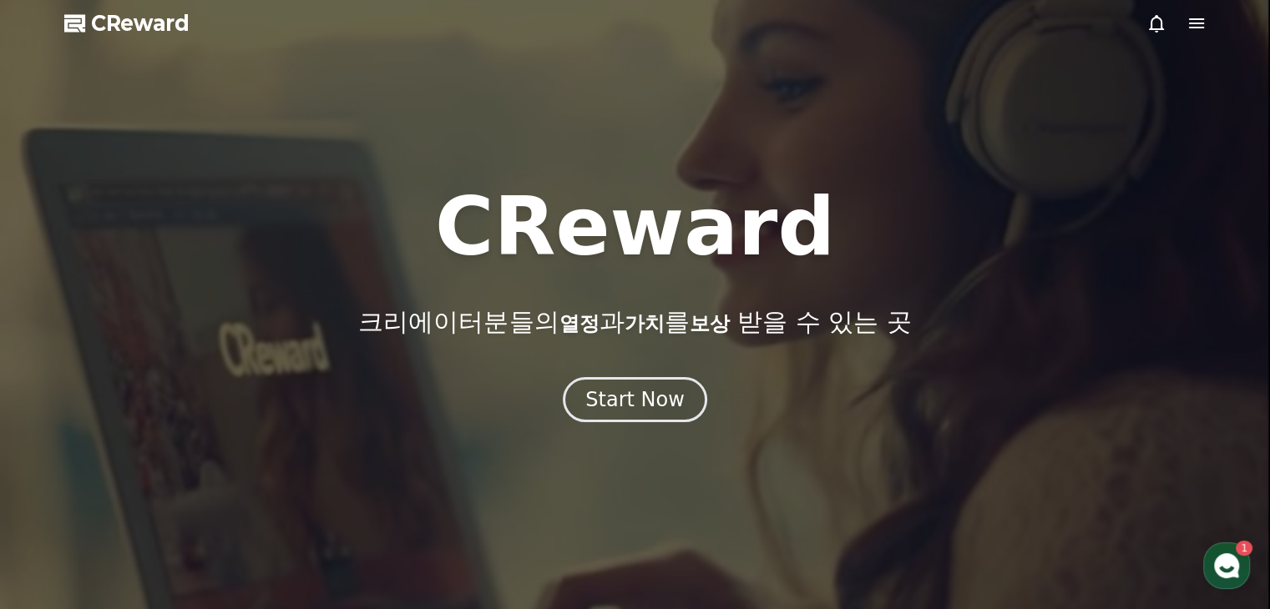
click at [1183, 18] on div at bounding box center [1176, 23] width 60 height 20
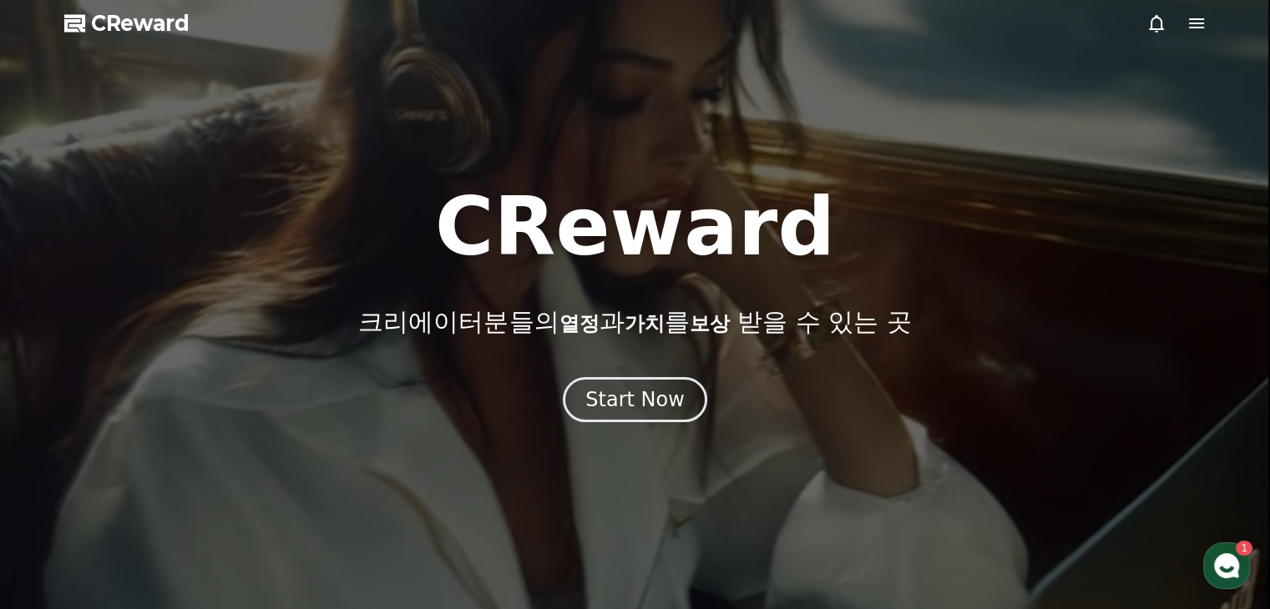
click at [1155, 23] on icon at bounding box center [1156, 23] width 20 height 20
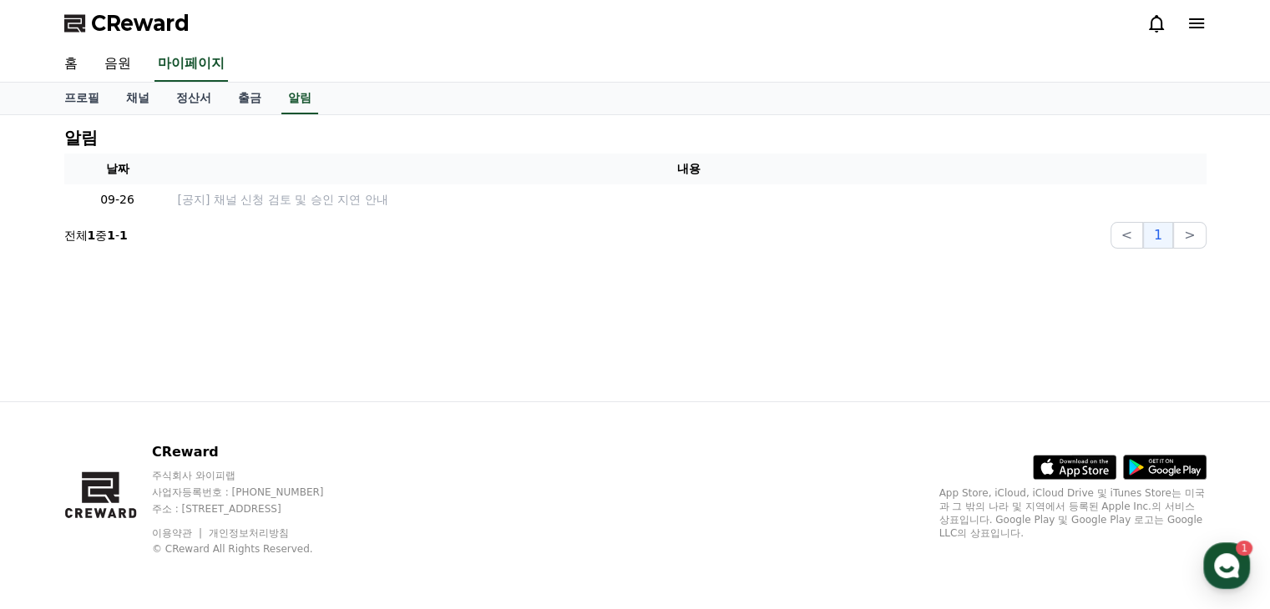
click at [1199, 25] on icon at bounding box center [1196, 23] width 20 height 20
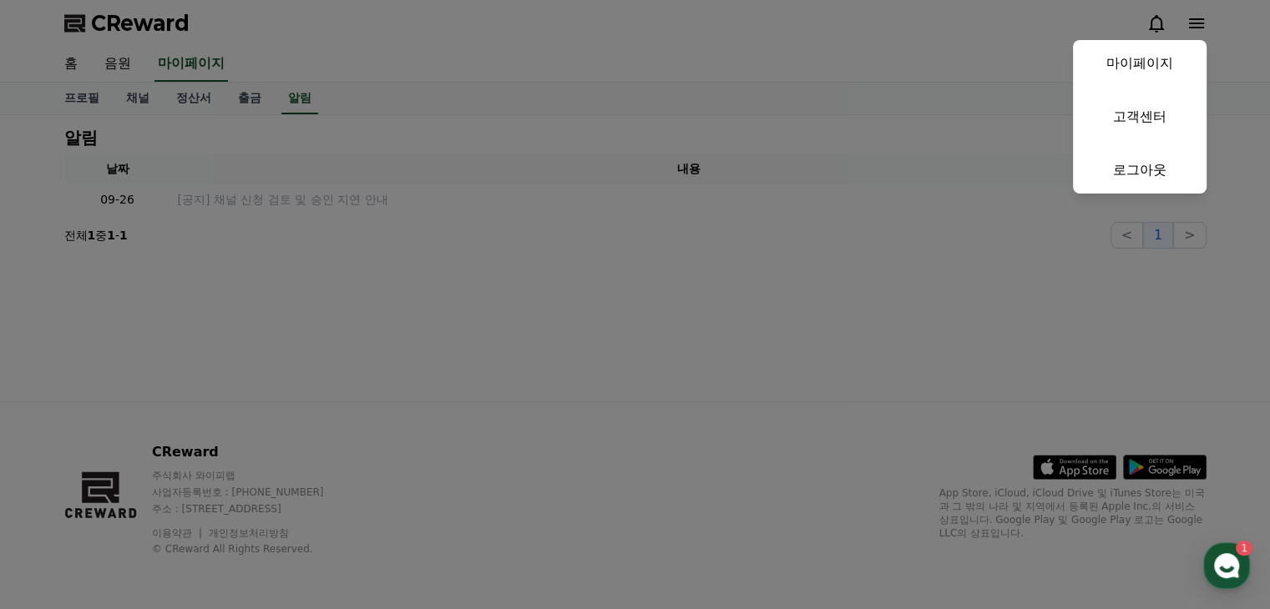
drag, startPoint x: 949, startPoint y: 54, endPoint x: 757, endPoint y: 78, distance: 193.5
click at [948, 54] on button "close" at bounding box center [635, 304] width 1270 height 609
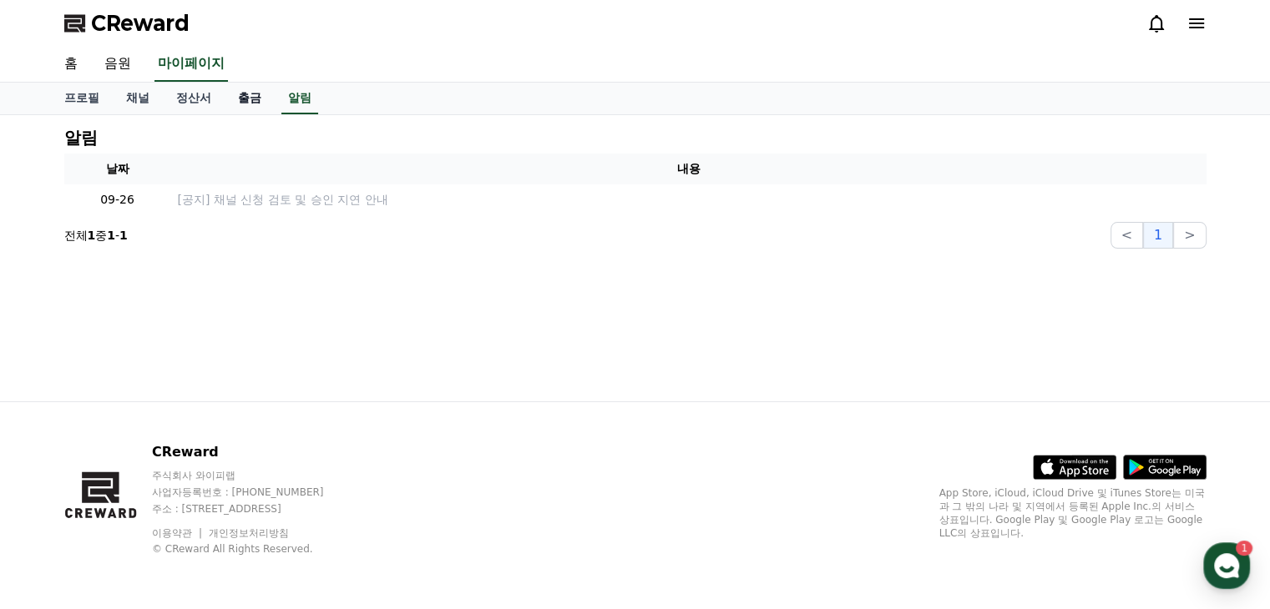
click at [250, 100] on link "출금" at bounding box center [250, 99] width 50 height 32
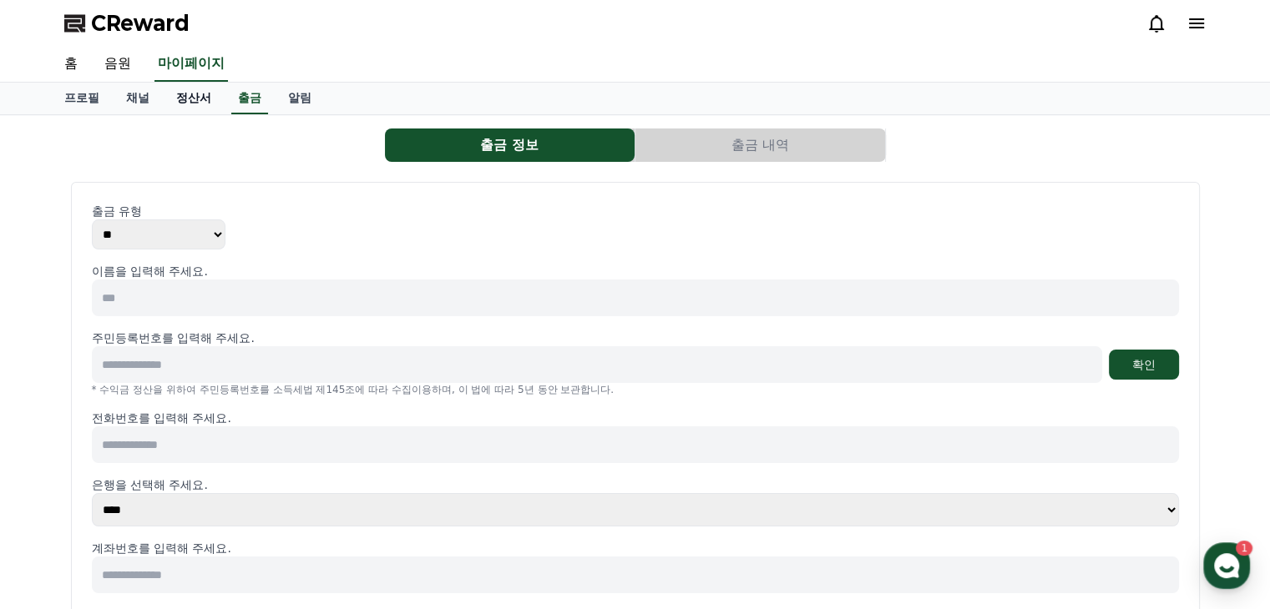
click at [190, 101] on link "정산서" at bounding box center [194, 99] width 62 height 32
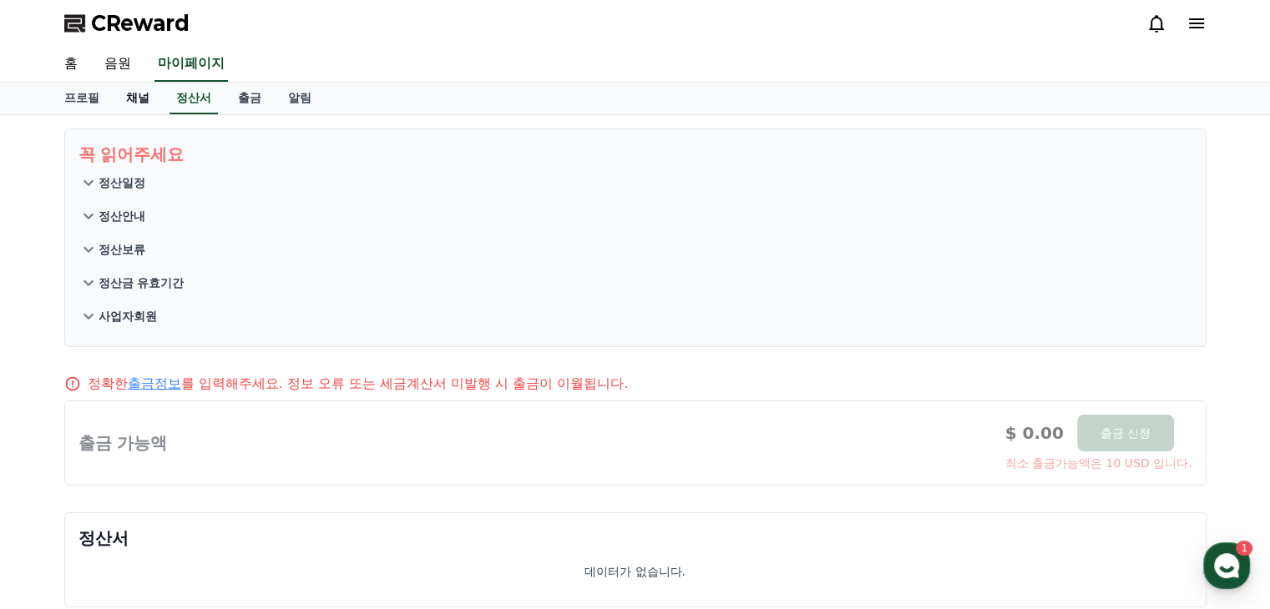
click at [126, 110] on link "채널" at bounding box center [138, 99] width 50 height 32
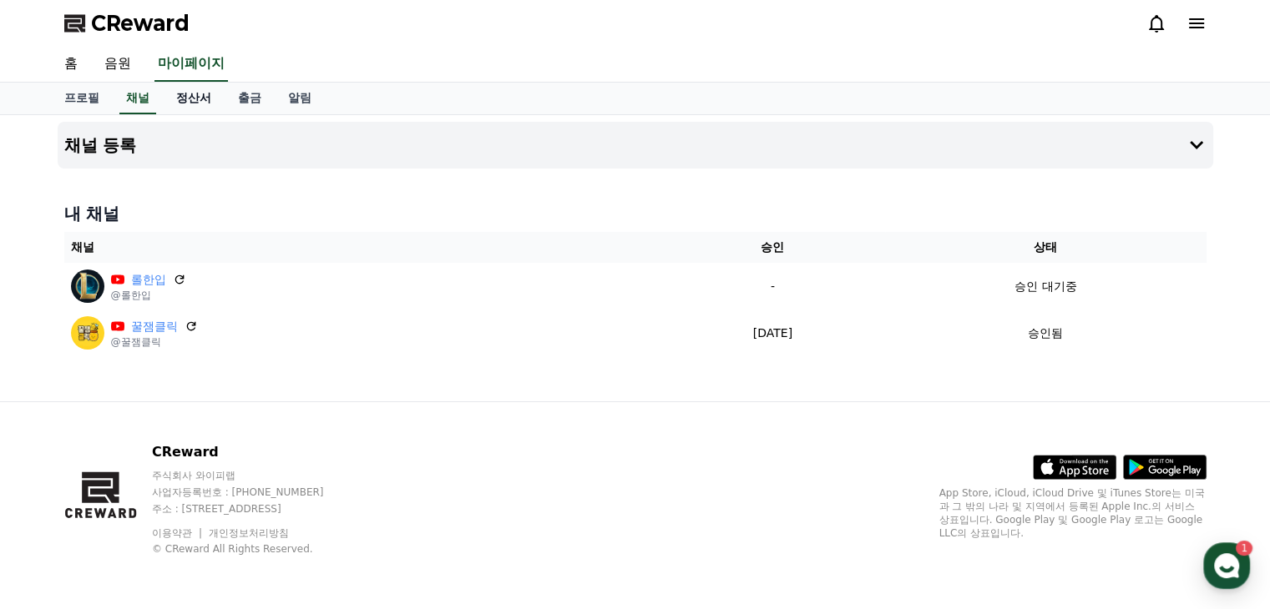
click at [180, 88] on link "정산서" at bounding box center [194, 99] width 62 height 32
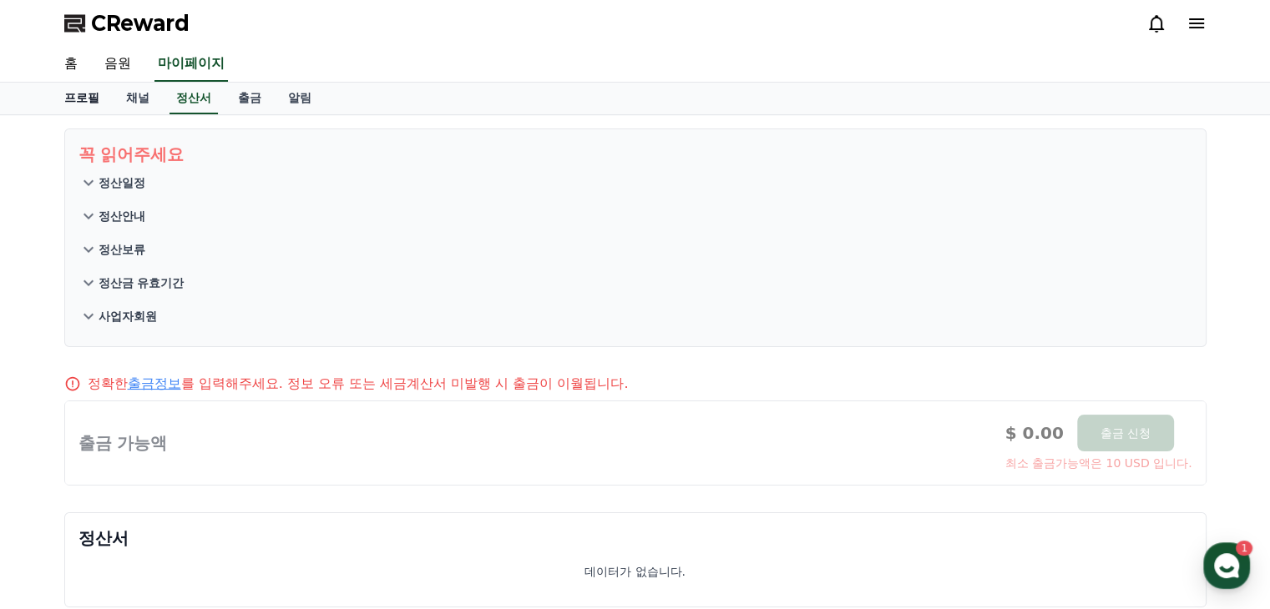
click at [64, 100] on link "프로필" at bounding box center [82, 99] width 62 height 32
select select "**********"
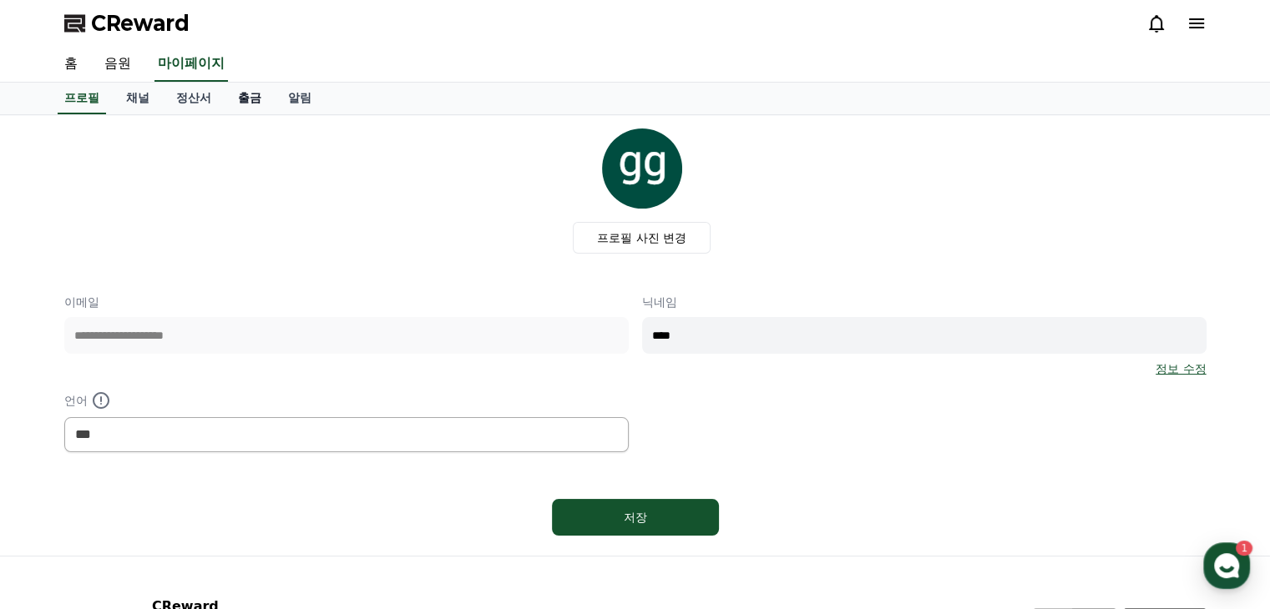
click at [245, 97] on link "출금" at bounding box center [250, 99] width 50 height 32
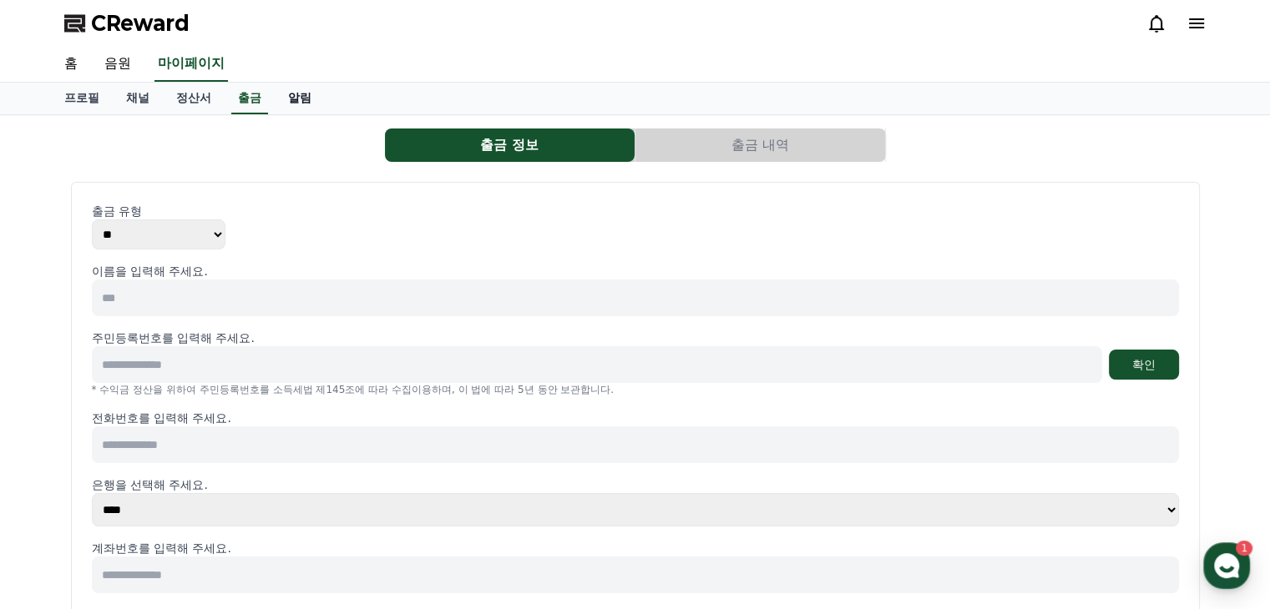
click at [288, 97] on link "알림" at bounding box center [300, 99] width 50 height 32
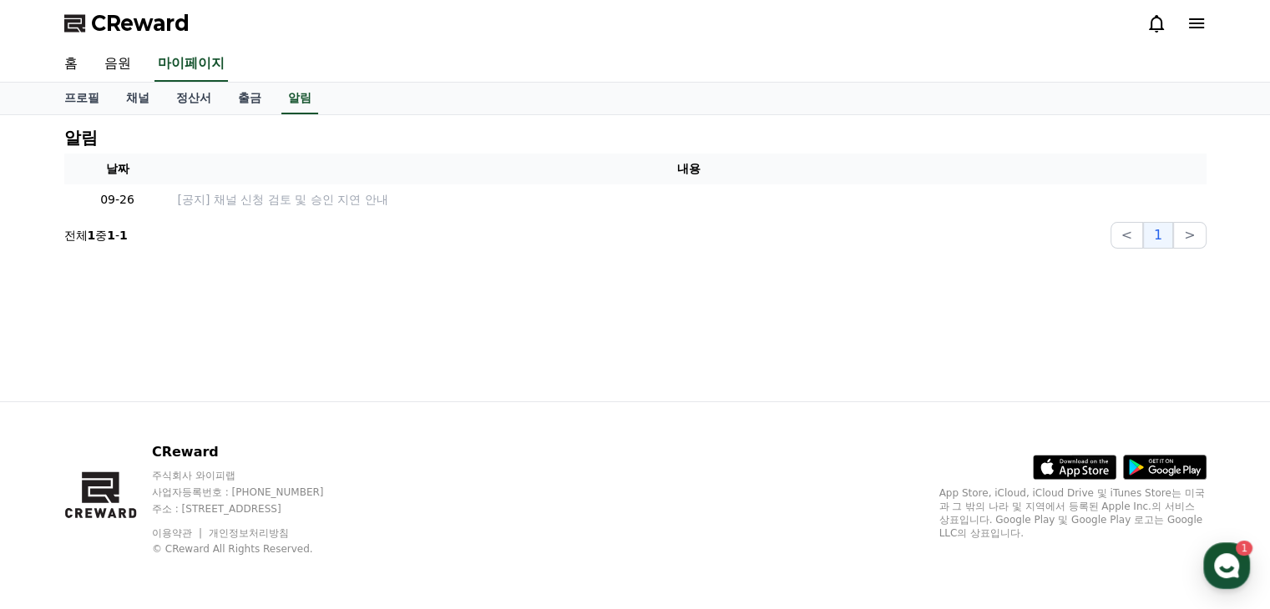
click at [225, 98] on link "출금" at bounding box center [250, 99] width 50 height 32
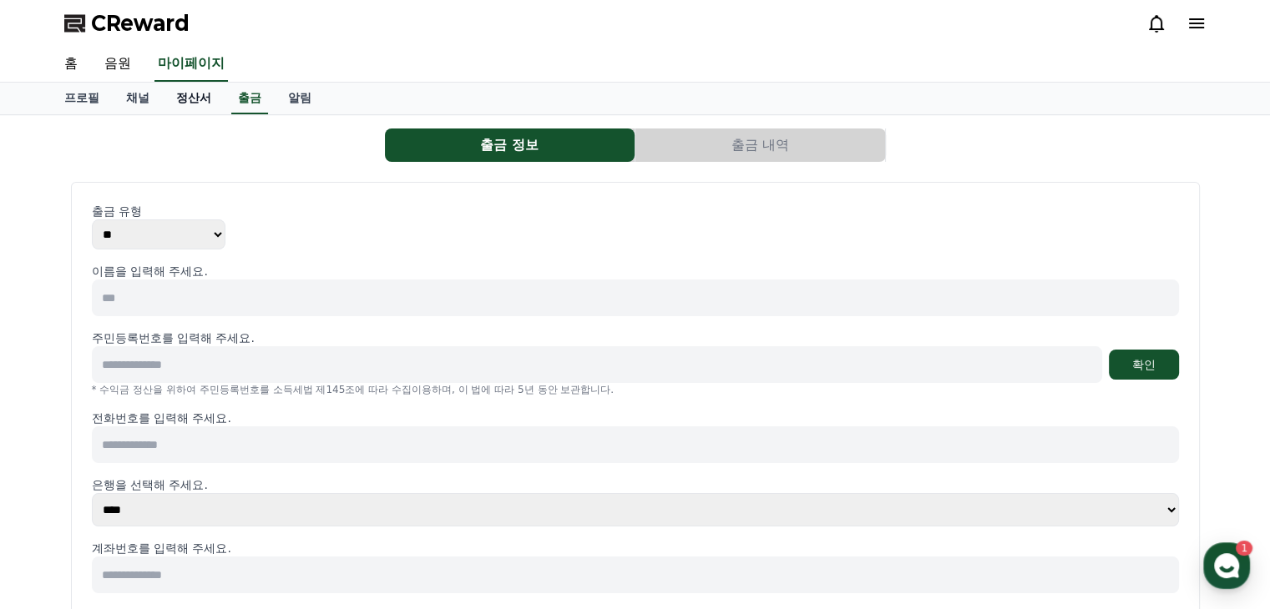
click at [194, 99] on link "정산서" at bounding box center [194, 99] width 62 height 32
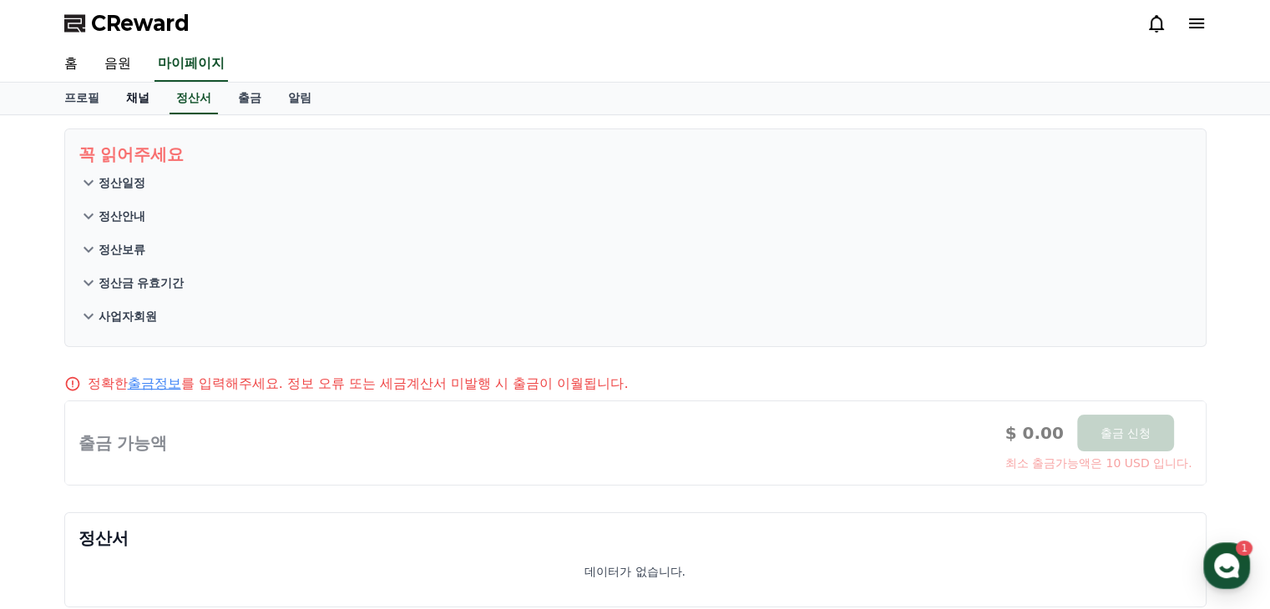
click at [141, 98] on link "채널" at bounding box center [138, 99] width 50 height 32
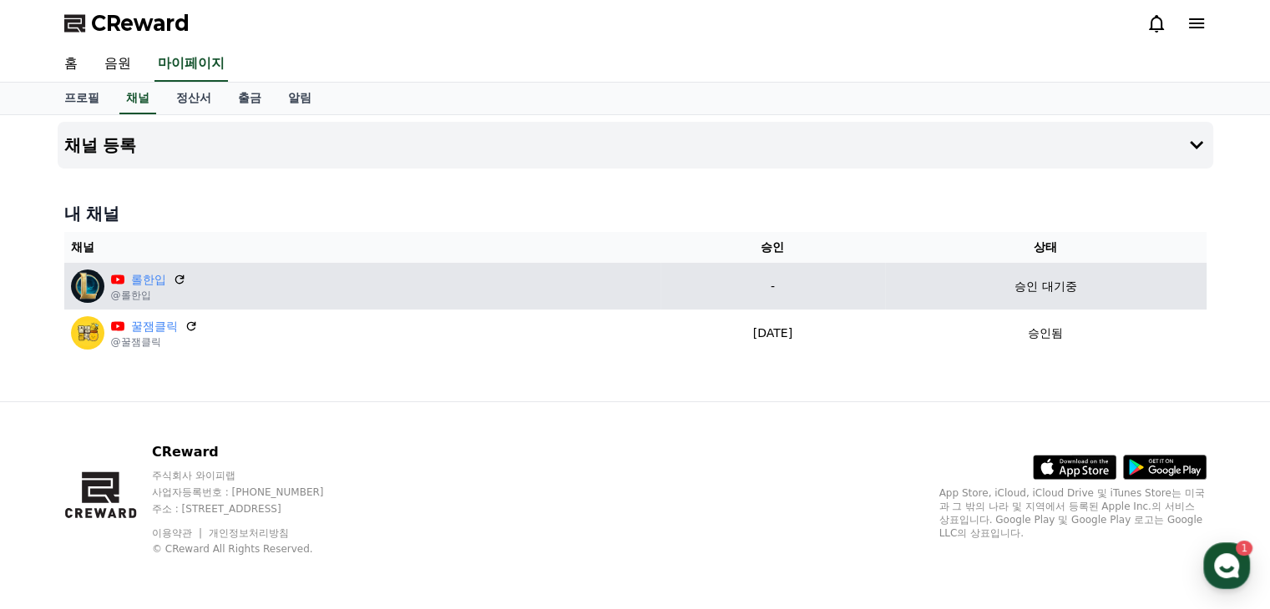
click at [344, 280] on div "롤한입 @롤한입" at bounding box center [362, 286] width 583 height 33
